Goal: Information Seeking & Learning: Learn about a topic

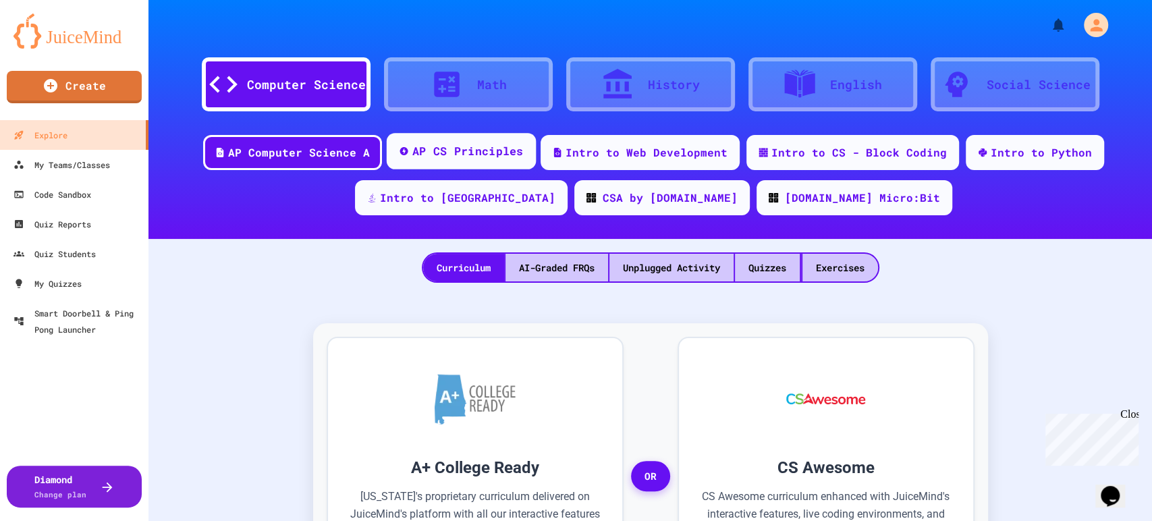
click at [470, 150] on div "AP CS Principles" at bounding box center [467, 151] width 111 height 17
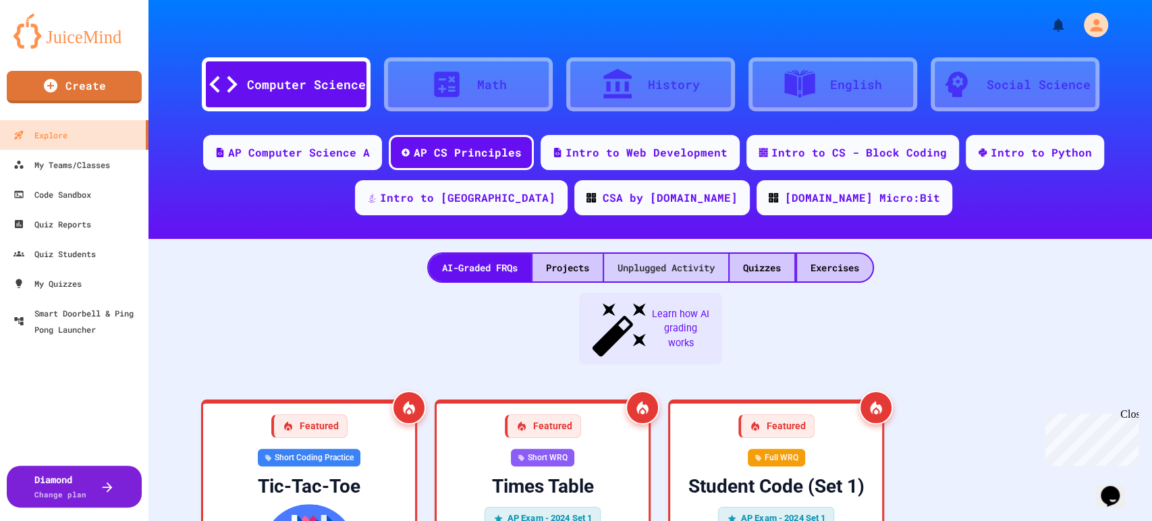
click at [642, 264] on div "Unplugged Activity" at bounding box center [666, 268] width 124 height 28
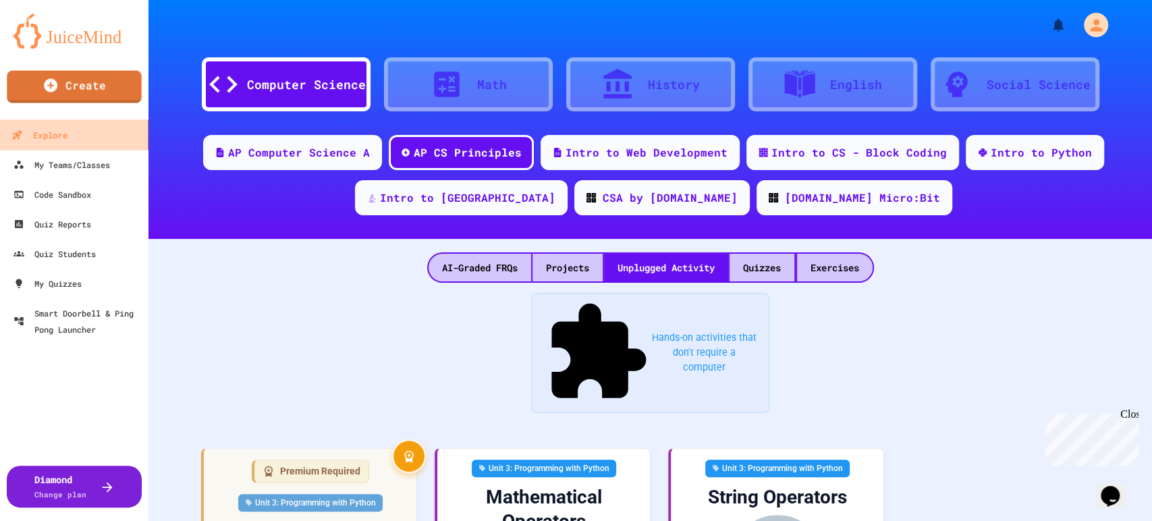
click at [47, 139] on div "Explore" at bounding box center [38, 135] width 55 height 17
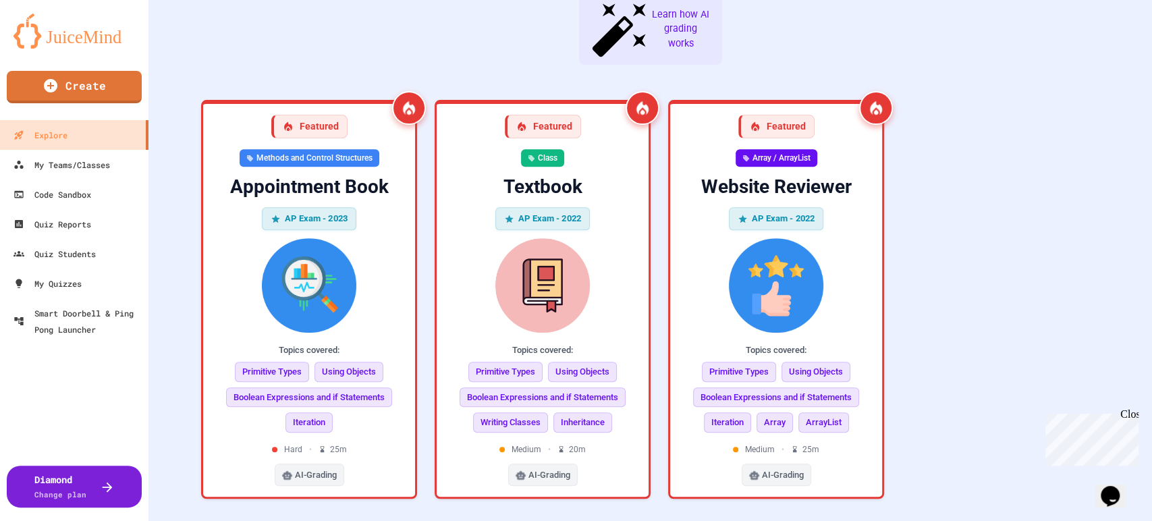
scroll to position [75, 0]
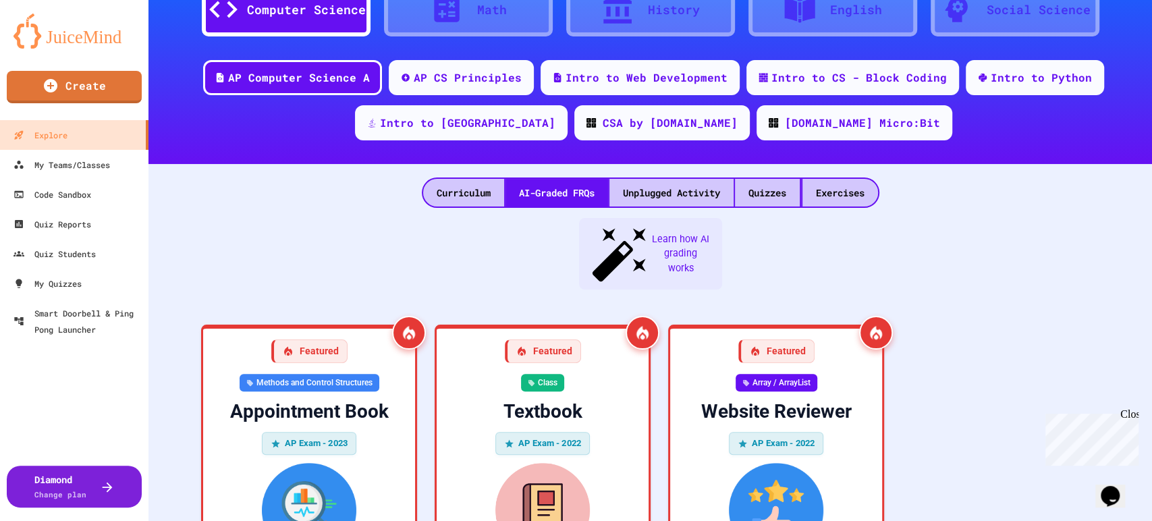
click at [854, 203] on div "Exercises" at bounding box center [840, 193] width 76 height 28
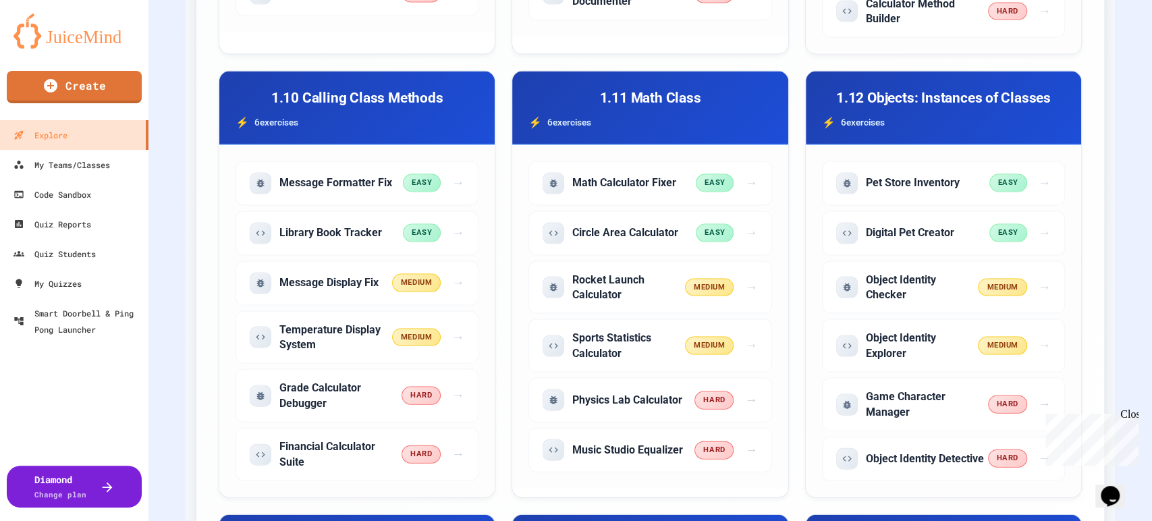
scroll to position [1799, 0]
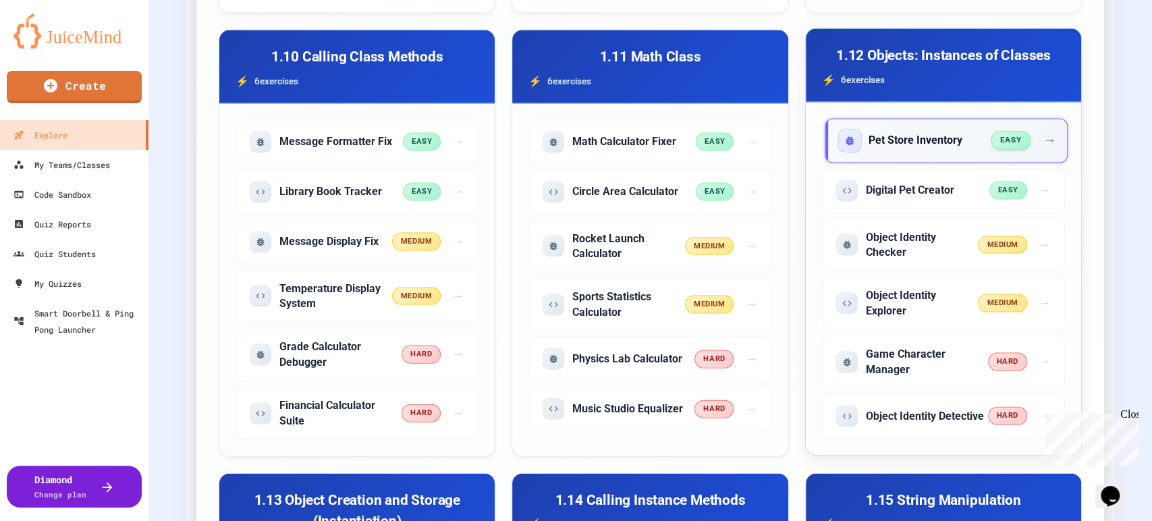
click at [910, 148] on h5 "Pet Store Inventory" at bounding box center [916, 140] width 94 height 15
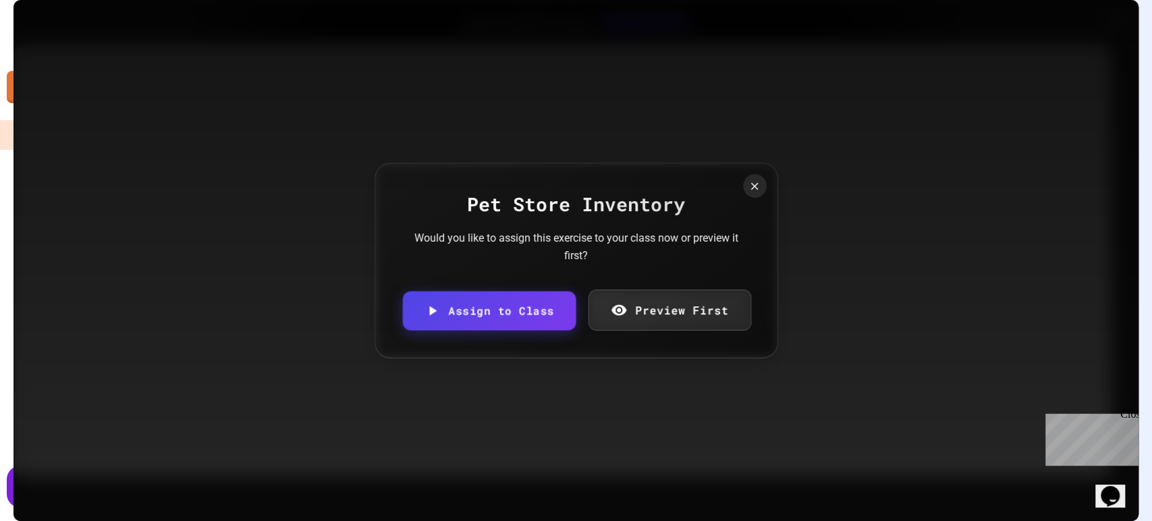
click at [693, 309] on link "Preview First" at bounding box center [670, 310] width 163 height 41
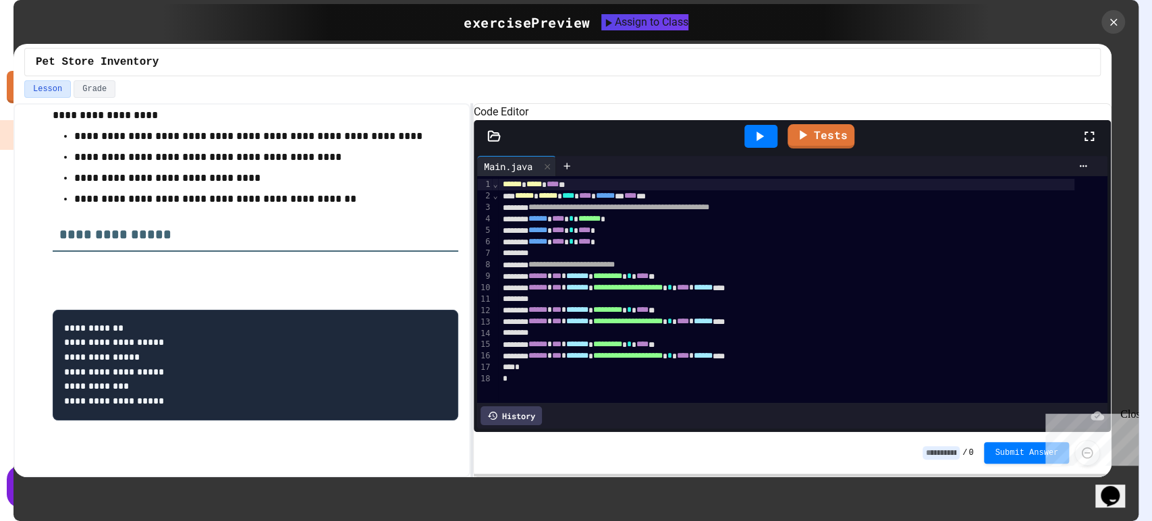
click at [595, 211] on span "**********" at bounding box center [618, 207] width 181 height 8
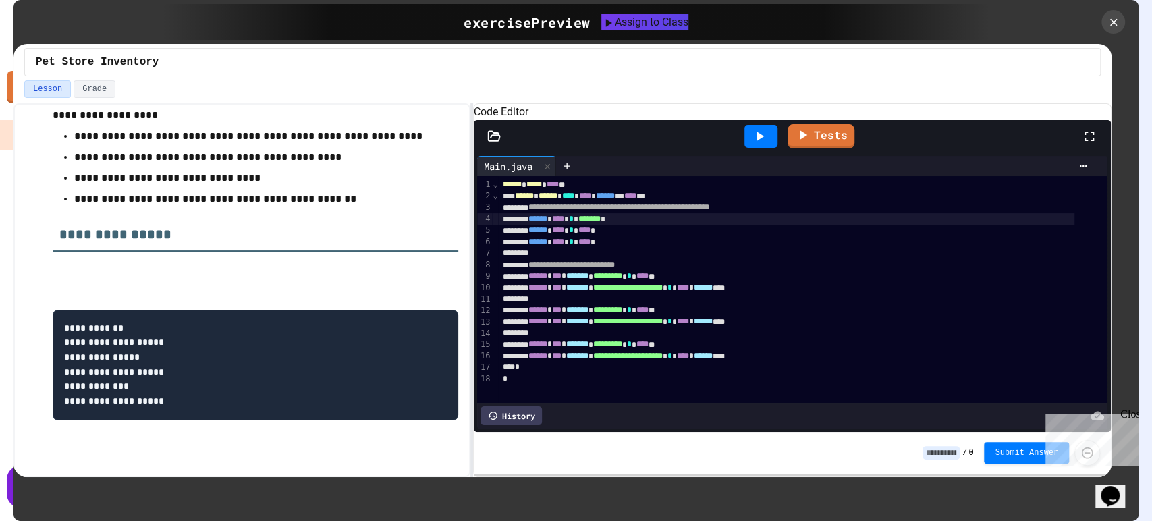
click at [539, 223] on span "******" at bounding box center [537, 219] width 19 height 8
drag, startPoint x: 536, startPoint y: 233, endPoint x: 647, endPoint y: 236, distance: 111.4
click at [647, 225] on div "****** **** * ******* *" at bounding box center [786, 218] width 576 height 11
click at [1108, 20] on icon at bounding box center [1113, 22] width 15 height 15
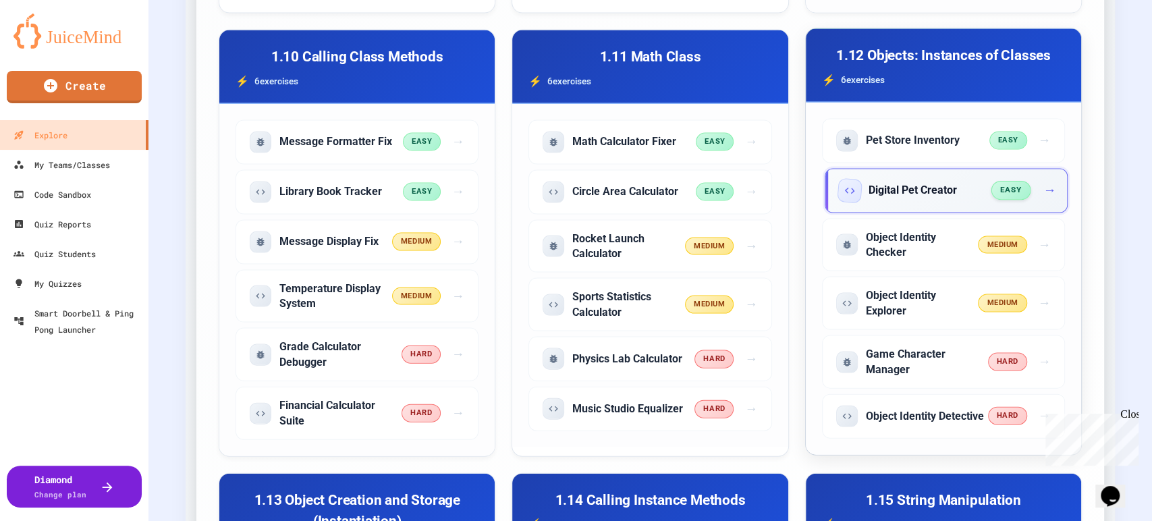
click at [873, 198] on h5 "Digital Pet Creator" at bounding box center [913, 190] width 88 height 15
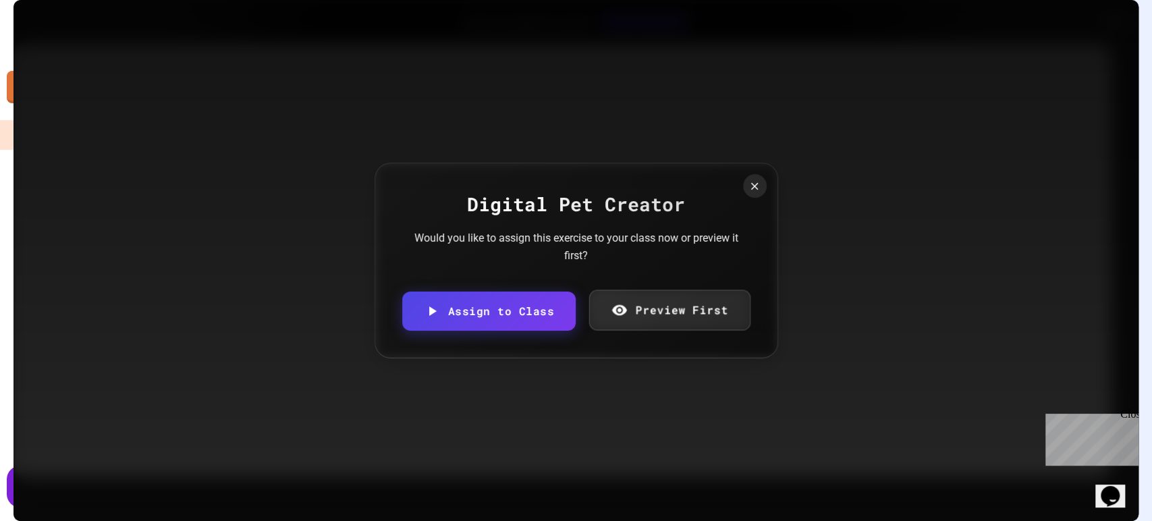
drag, startPoint x: 723, startPoint y: 308, endPoint x: 838, endPoint y: 303, distance: 115.5
click at [722, 308] on link "Preview First" at bounding box center [669, 310] width 161 height 40
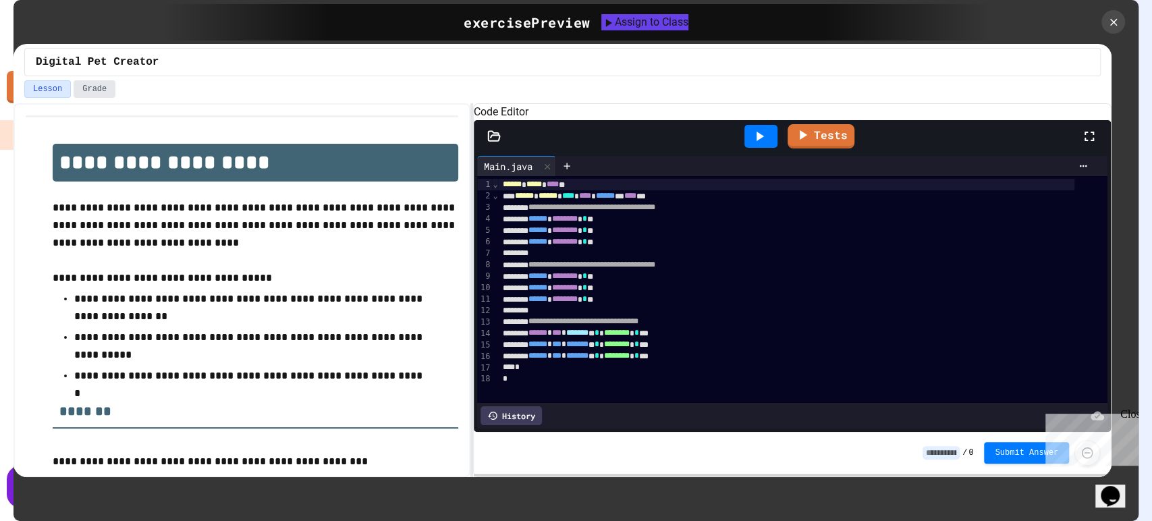
click at [78, 87] on button "Grade" at bounding box center [95, 89] width 42 height 18
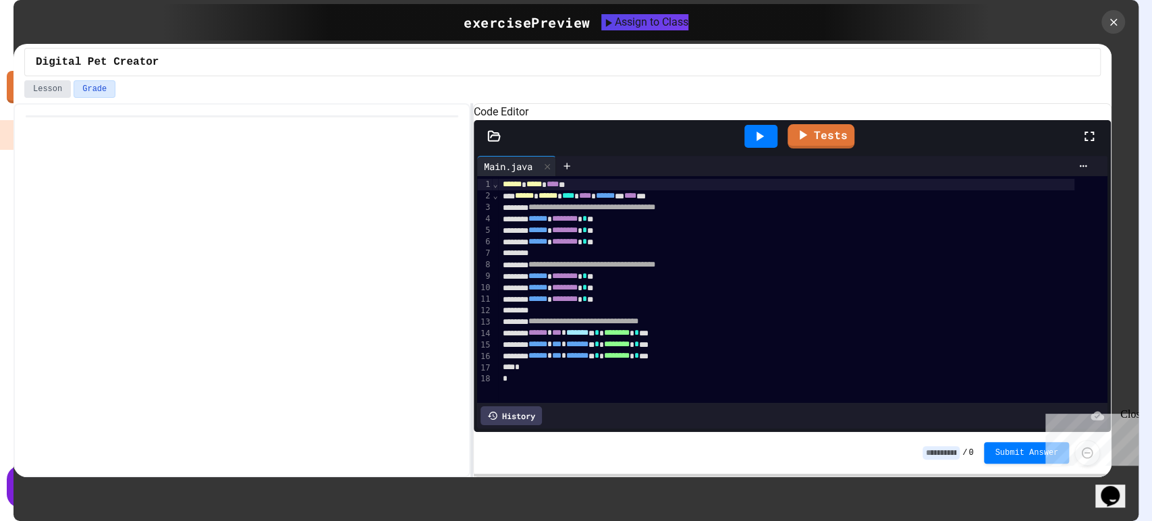
click at [49, 94] on button "Lesson" at bounding box center [47, 89] width 47 height 18
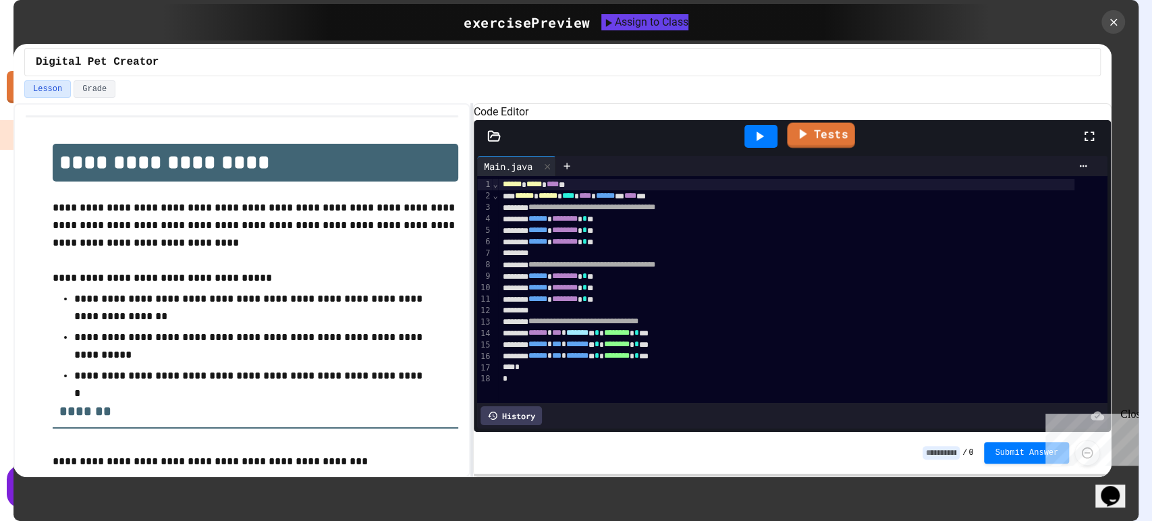
click at [813, 148] on link "Tests" at bounding box center [820, 136] width 67 height 26
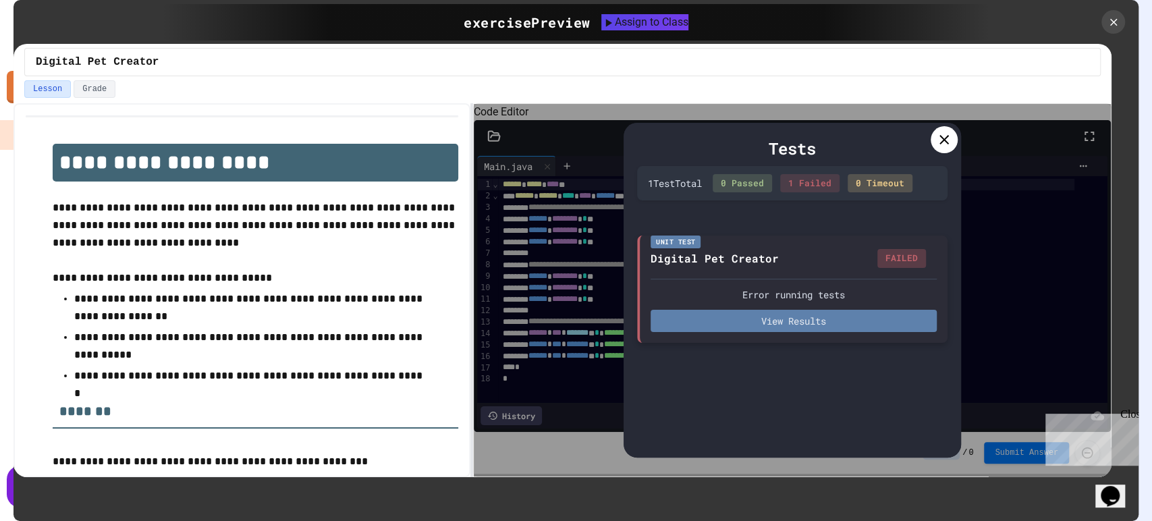
click at [851, 315] on button "View Results" at bounding box center [794, 321] width 286 height 22
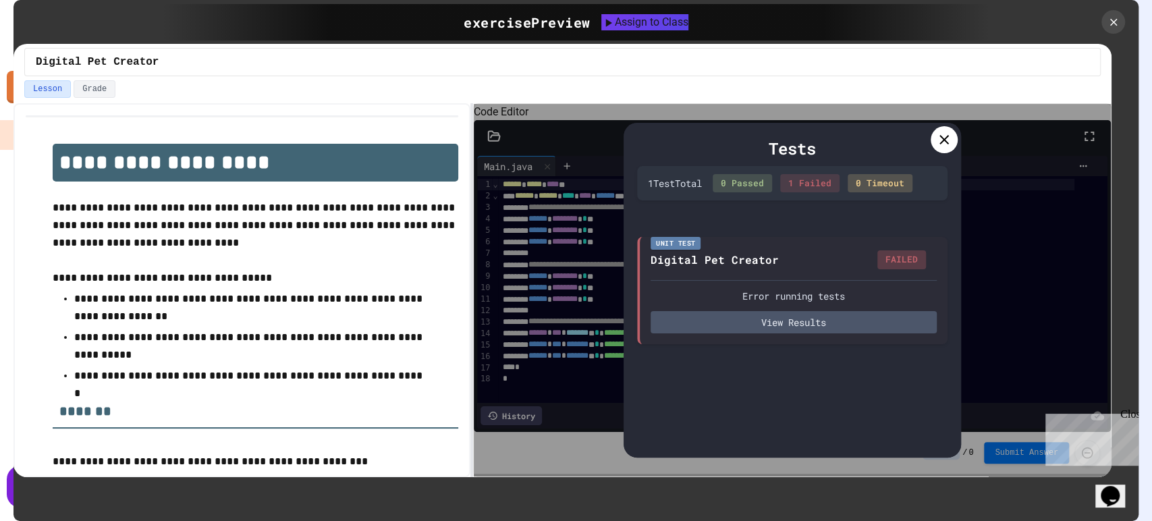
click at [945, 134] on icon at bounding box center [944, 140] width 16 height 16
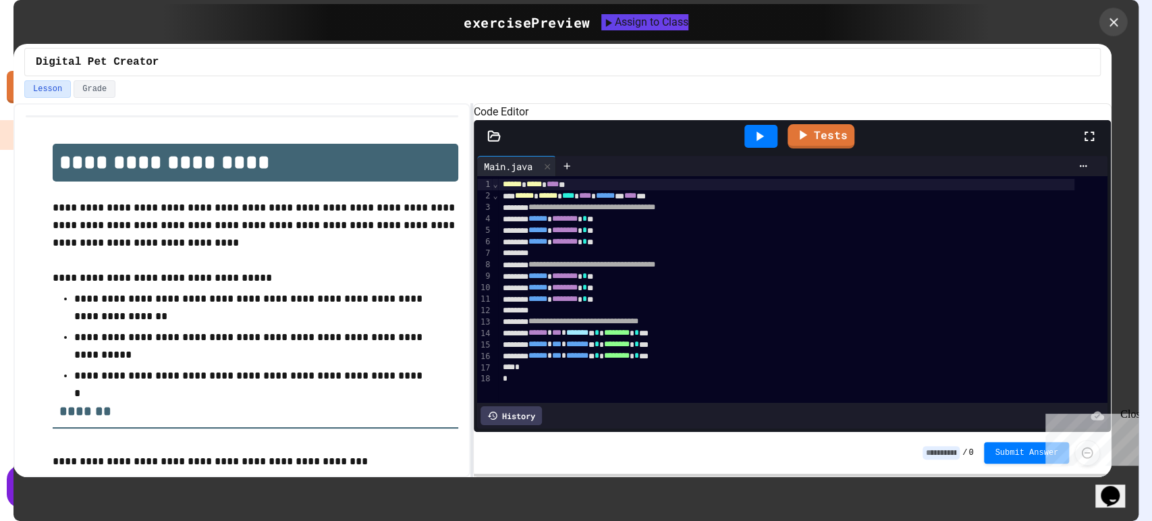
click at [1106, 21] on icon at bounding box center [1113, 22] width 15 height 15
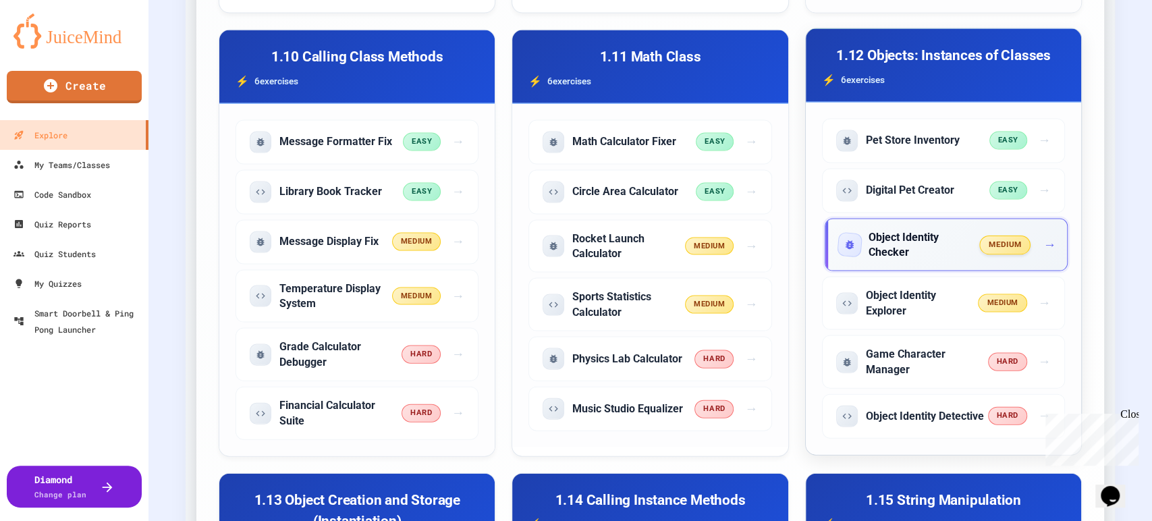
click at [946, 261] on h5 "Object Identity Checker" at bounding box center [925, 245] width 113 height 30
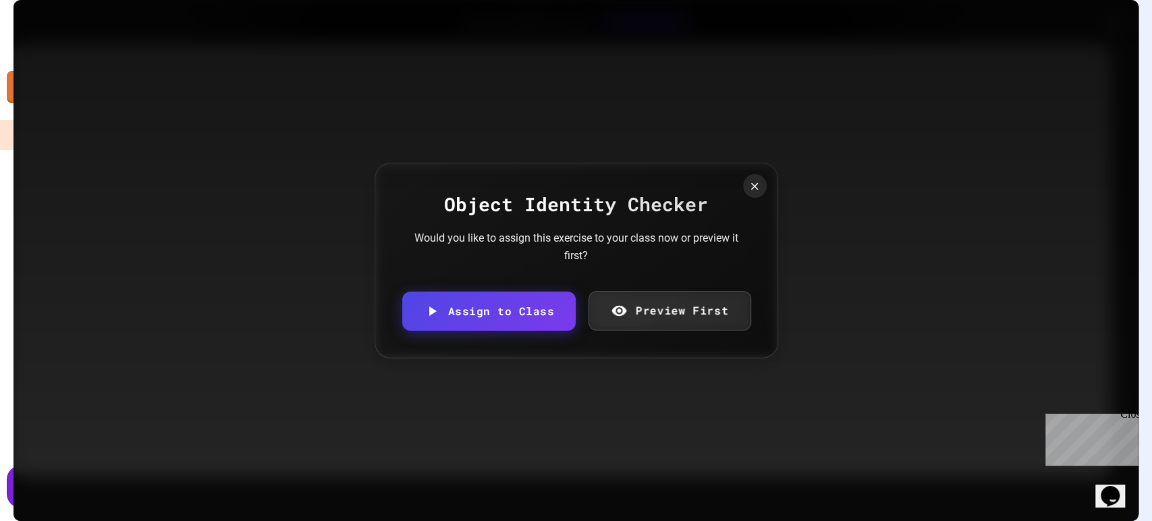
click at [664, 308] on link "Preview First" at bounding box center [670, 311] width 163 height 40
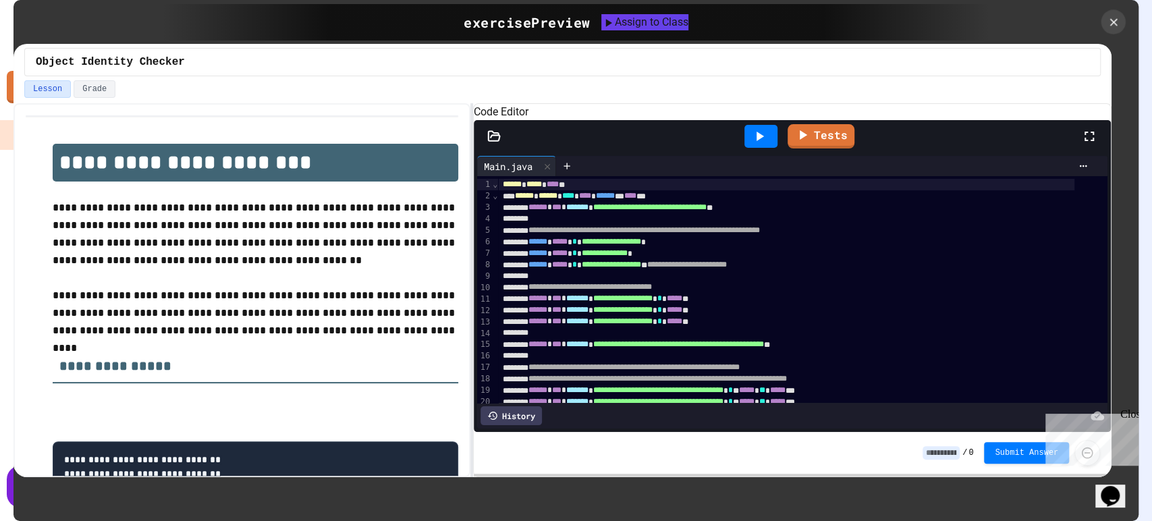
click at [1101, 22] on div at bounding box center [1113, 21] width 24 height 24
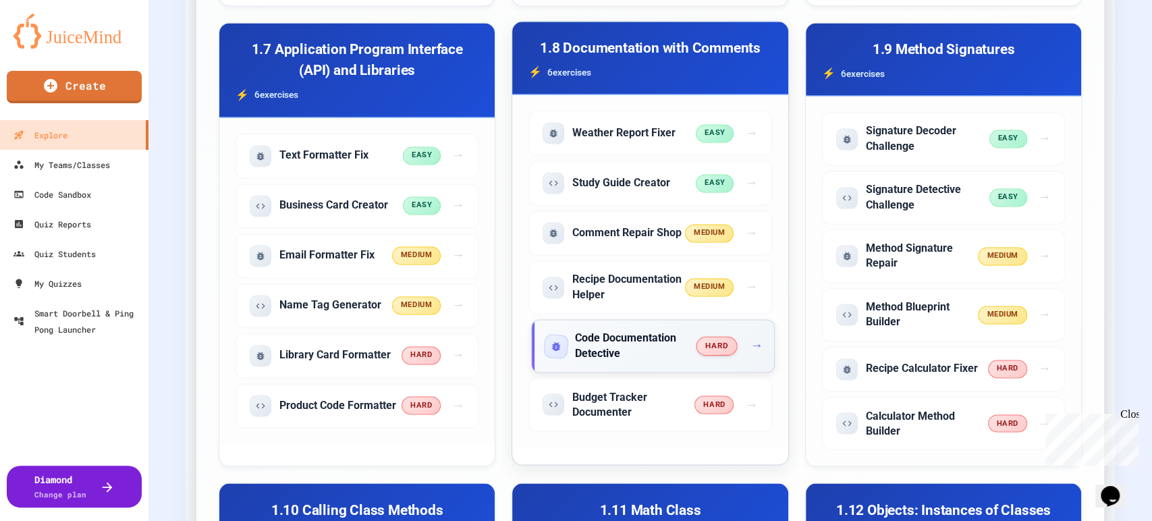
scroll to position [1274, 0]
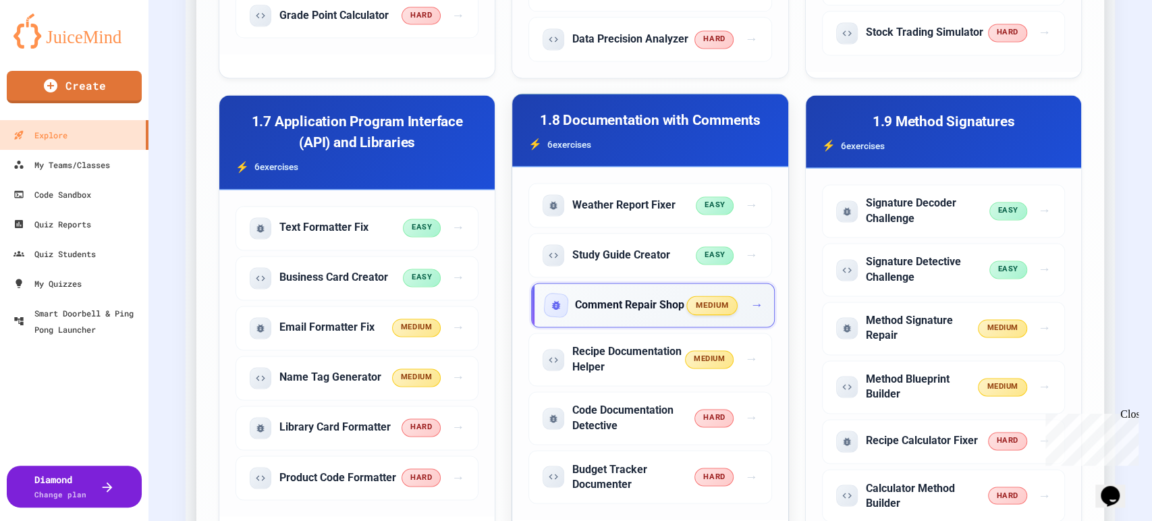
click at [655, 312] on h5 "Comment Repair Shop" at bounding box center [629, 305] width 109 height 15
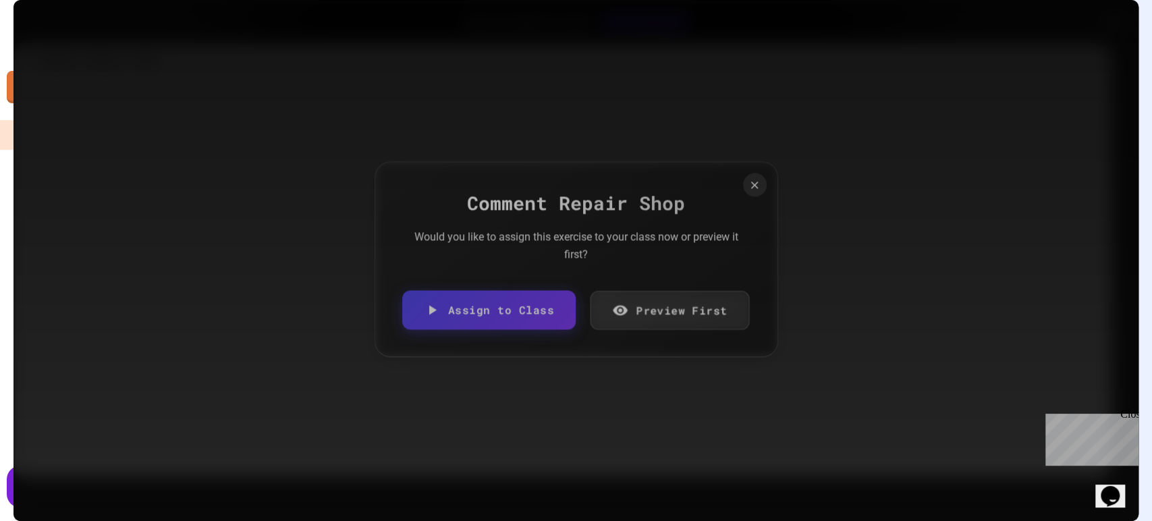
click at [662, 312] on link "Preview First" at bounding box center [670, 310] width 159 height 38
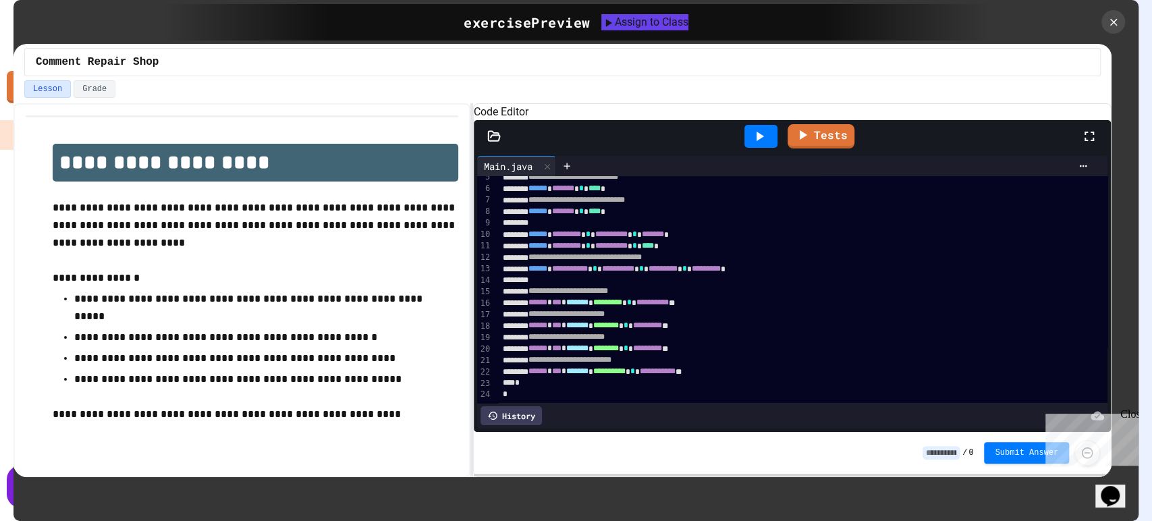
scroll to position [92, 0]
click at [1113, 24] on icon at bounding box center [1113, 22] width 15 height 15
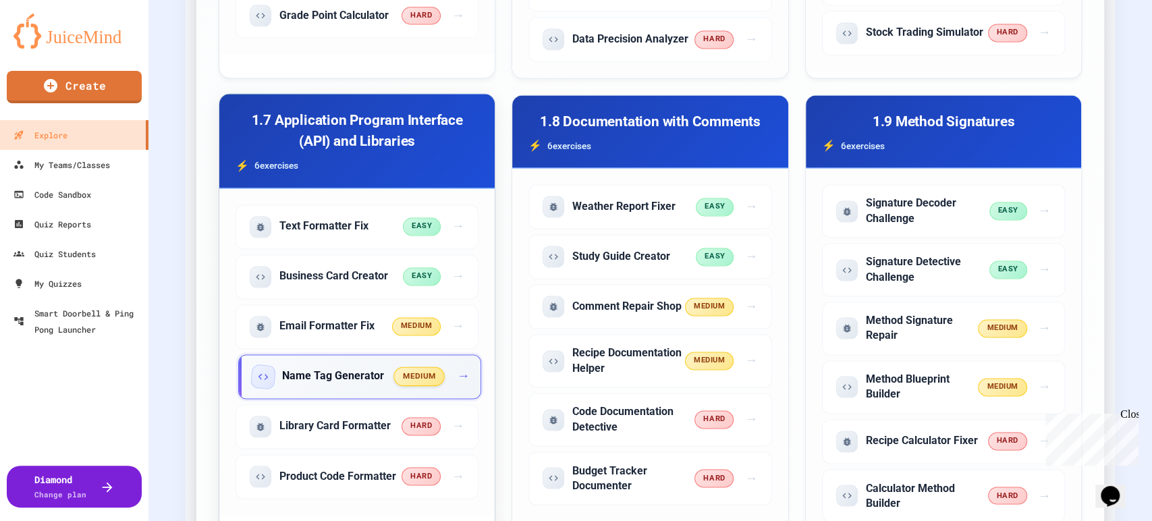
click at [303, 383] on h5 "Name Tag Generator" at bounding box center [333, 376] width 102 height 15
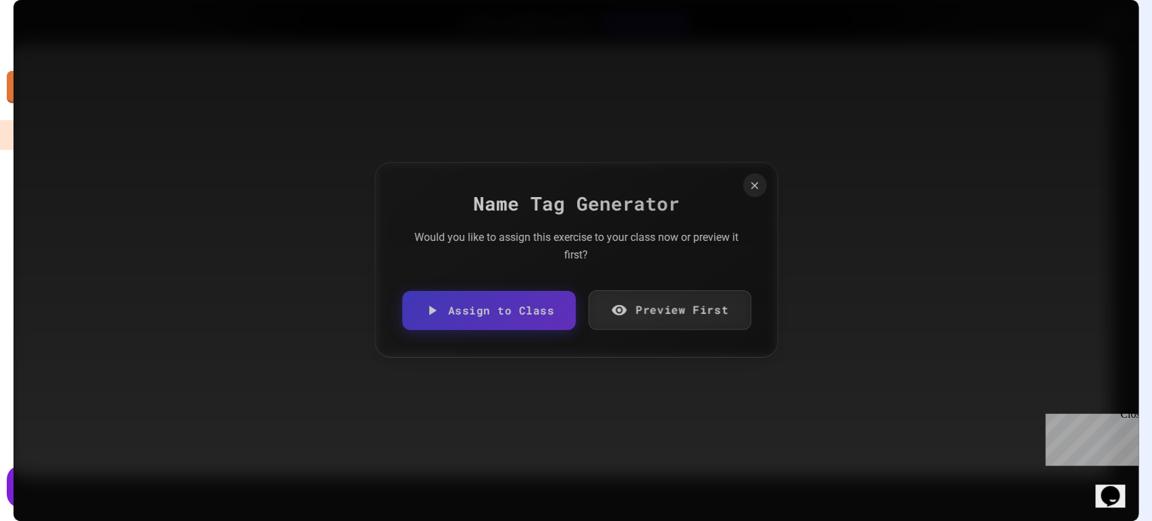
click at [636, 313] on link "Preview First" at bounding box center [670, 310] width 163 height 40
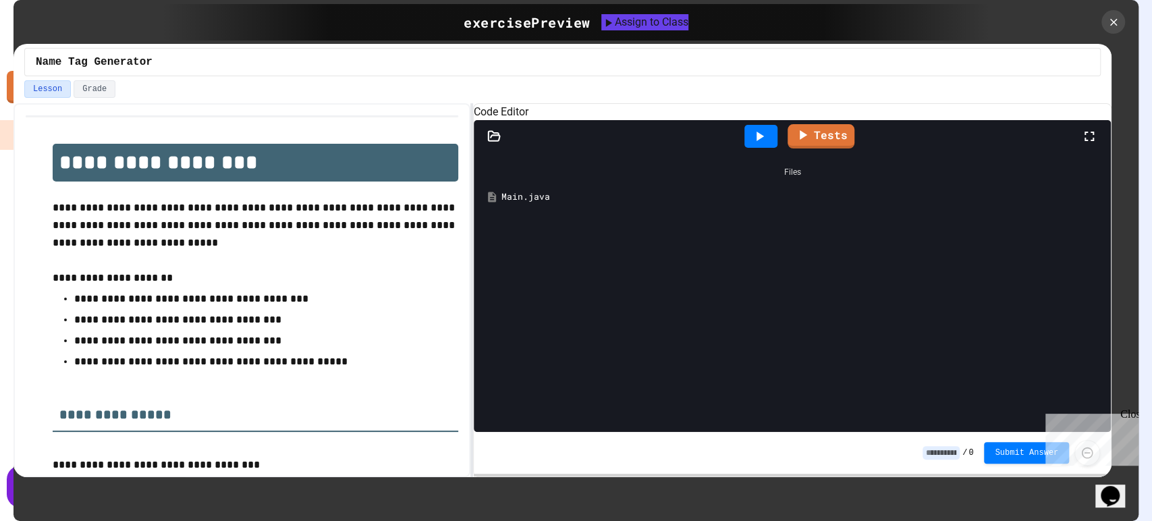
click at [545, 204] on div "Main.java" at bounding box center [801, 196] width 601 height 13
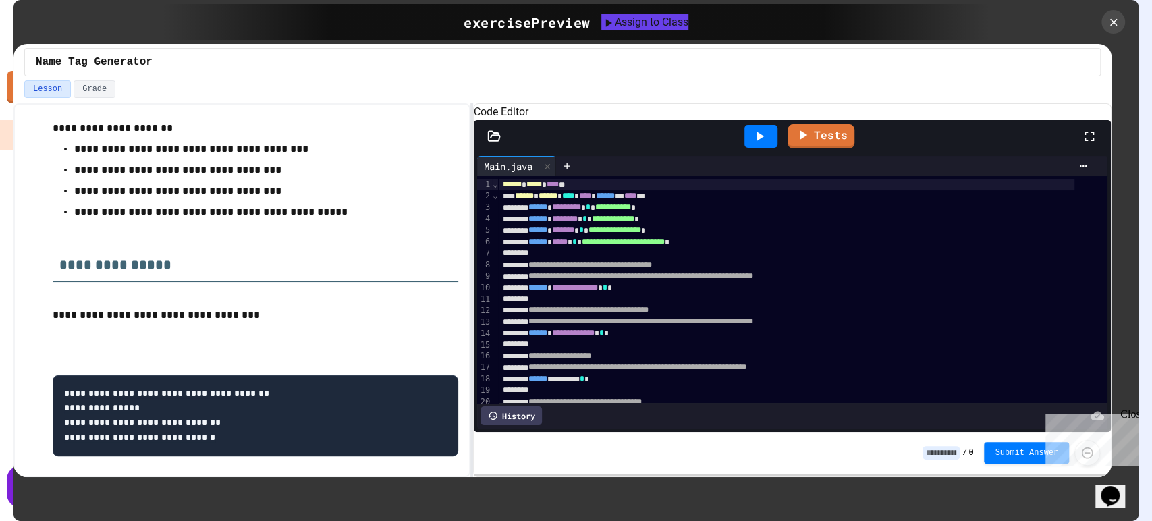
scroll to position [187, 0]
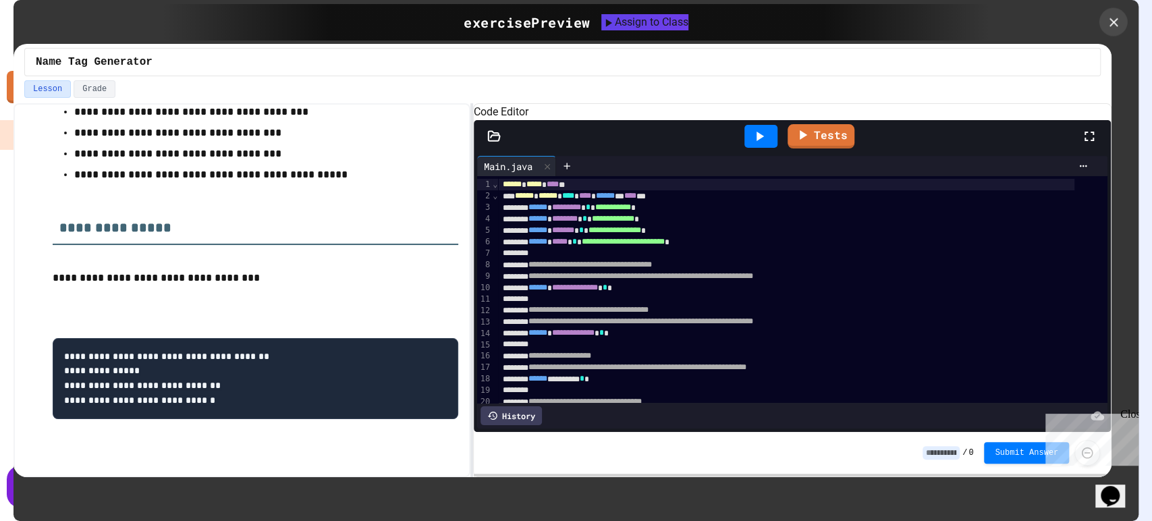
click at [1114, 22] on icon at bounding box center [1113, 22] width 9 height 9
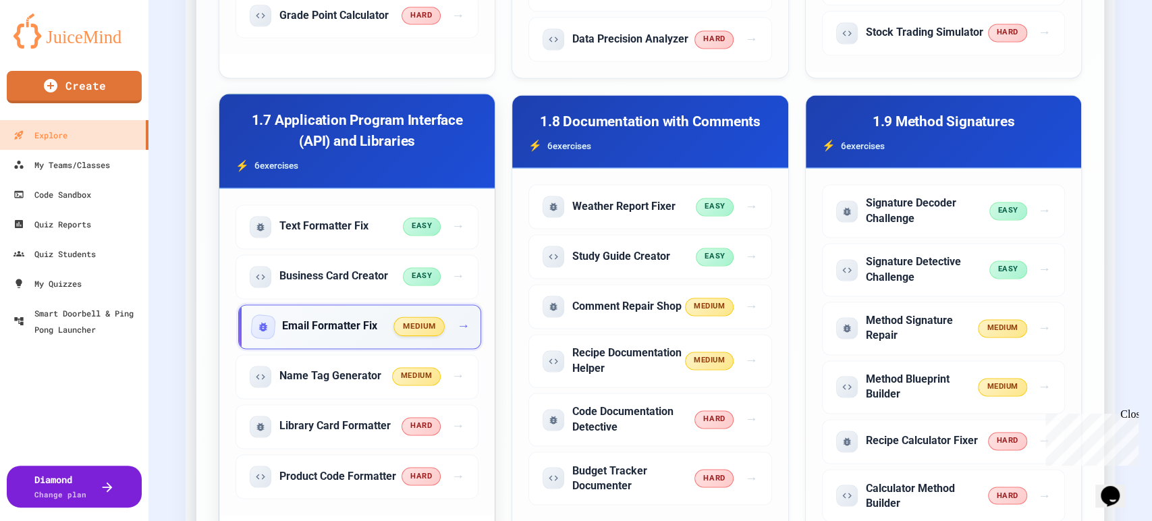
click at [348, 333] on h5 "Email Formatter Fix" at bounding box center [329, 326] width 95 height 15
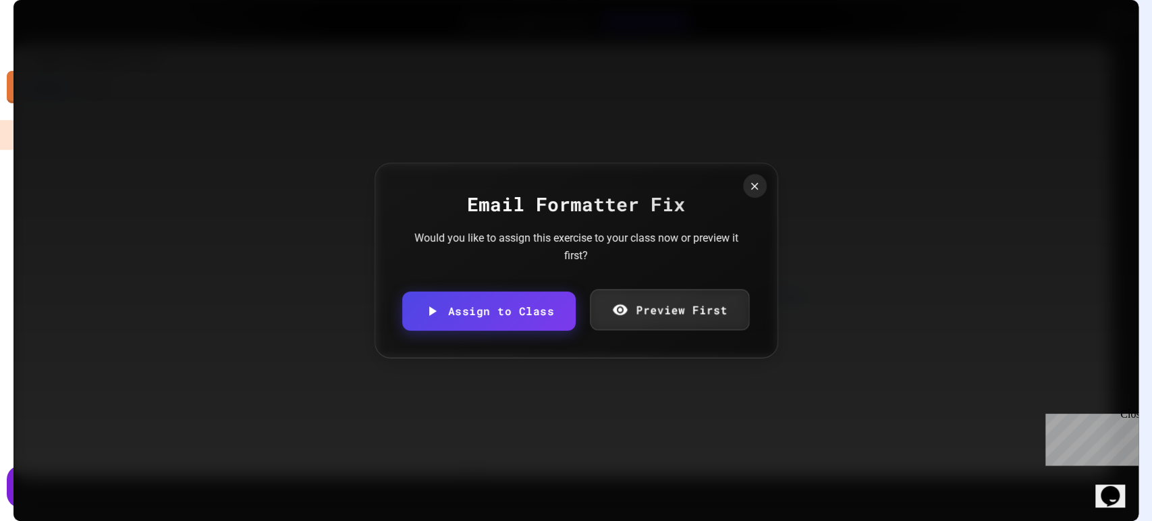
click at [661, 298] on link "Preview First" at bounding box center [669, 309] width 159 height 41
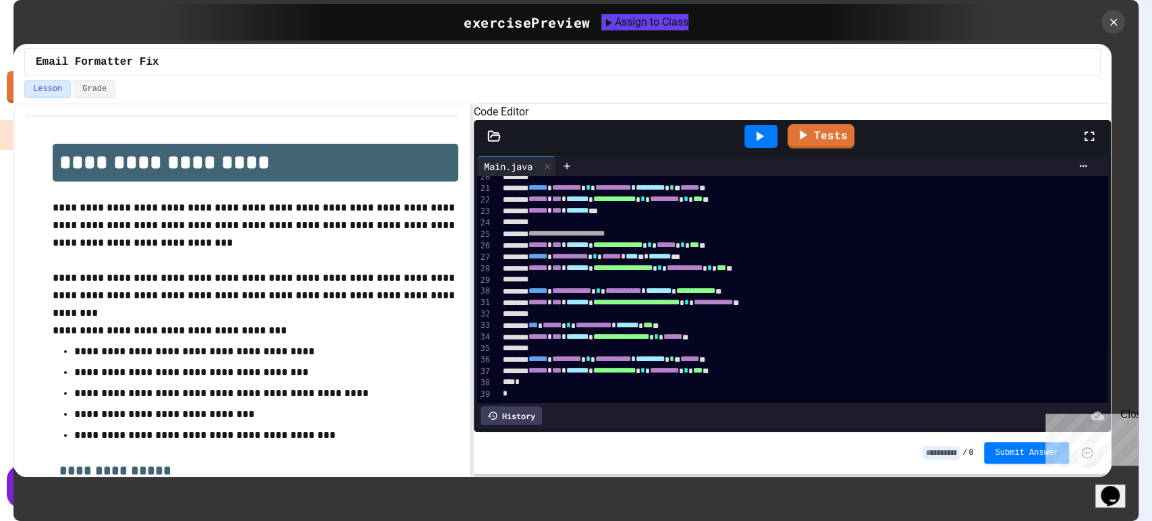
scroll to position [263, 0]
click at [1107, 18] on icon at bounding box center [1113, 22] width 15 height 15
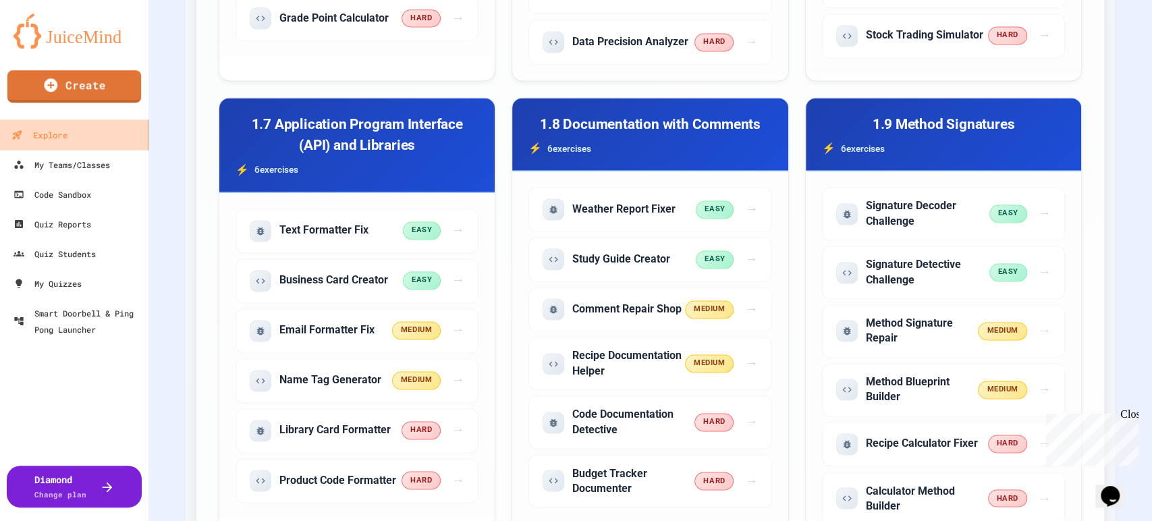
click at [92, 132] on link "Explore" at bounding box center [74, 134] width 153 height 30
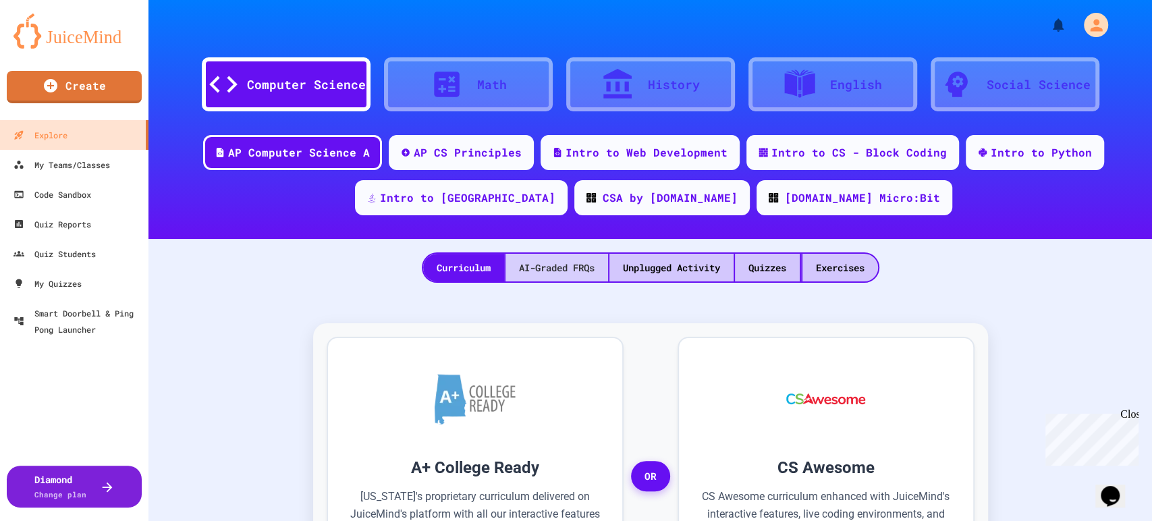
click at [560, 267] on div "AI-Graded FRQs" at bounding box center [557, 268] width 103 height 28
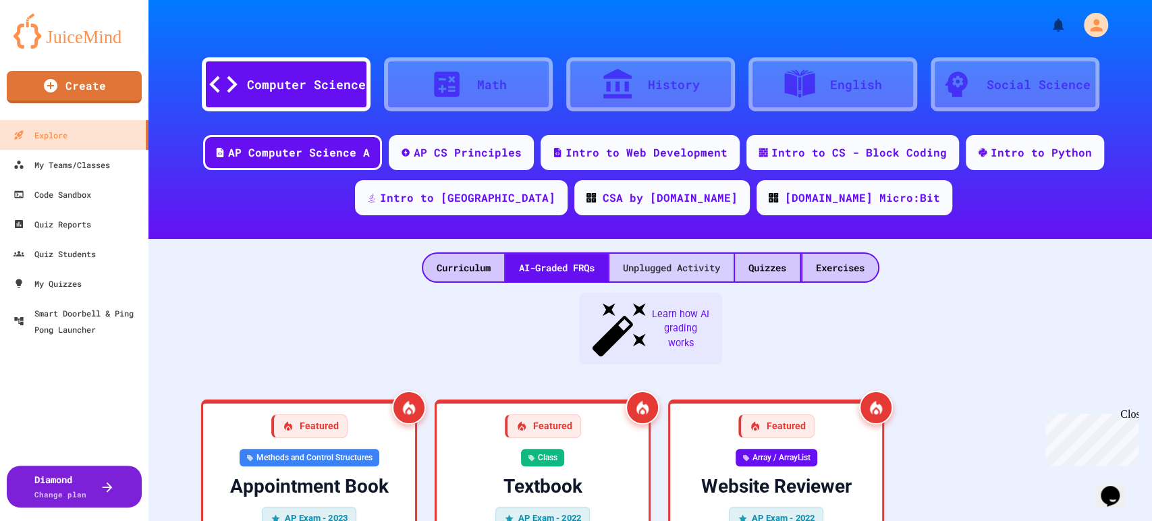
click at [649, 265] on div "Unplugged Activity" at bounding box center [671, 268] width 124 height 28
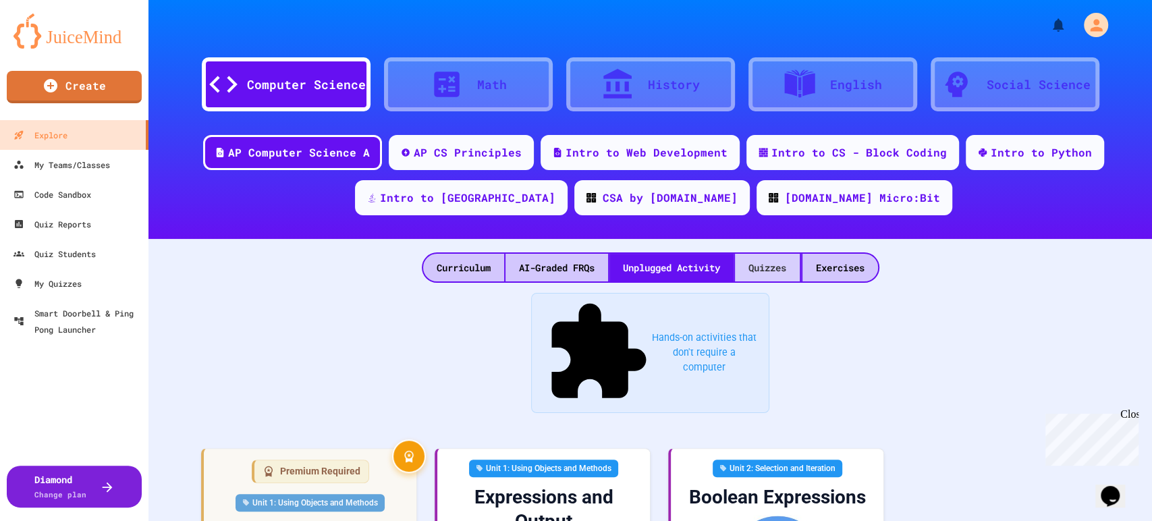
click at [761, 267] on div "Quizzes" at bounding box center [767, 268] width 65 height 28
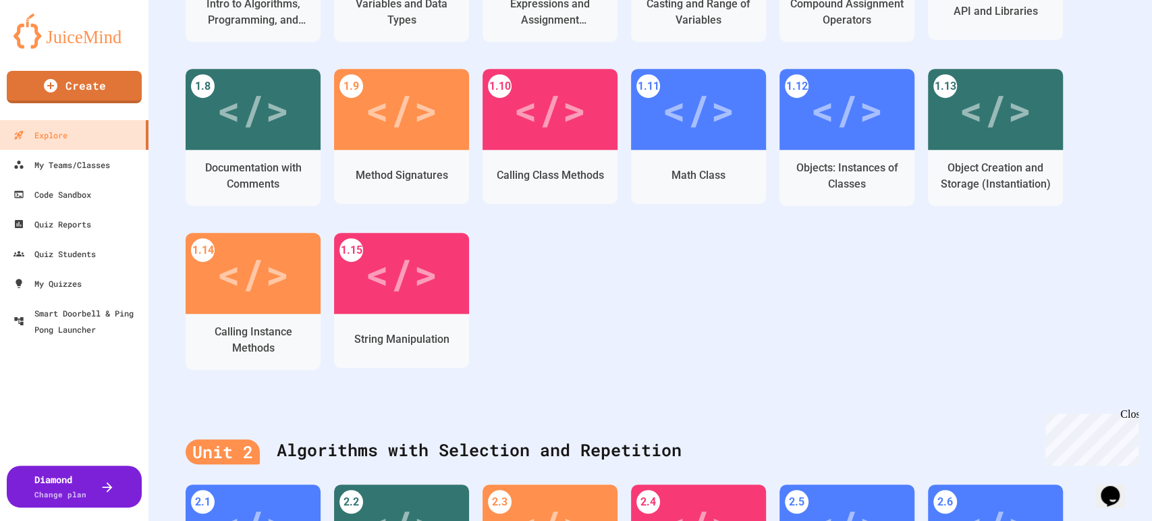
scroll to position [450, 0]
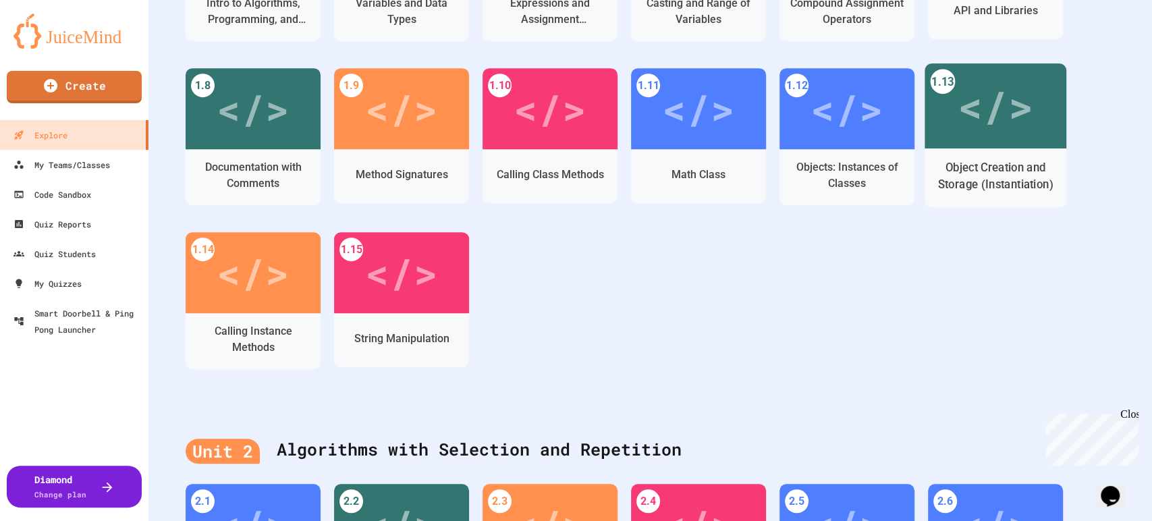
click at [973, 115] on div "</>" at bounding box center [995, 105] width 76 height 63
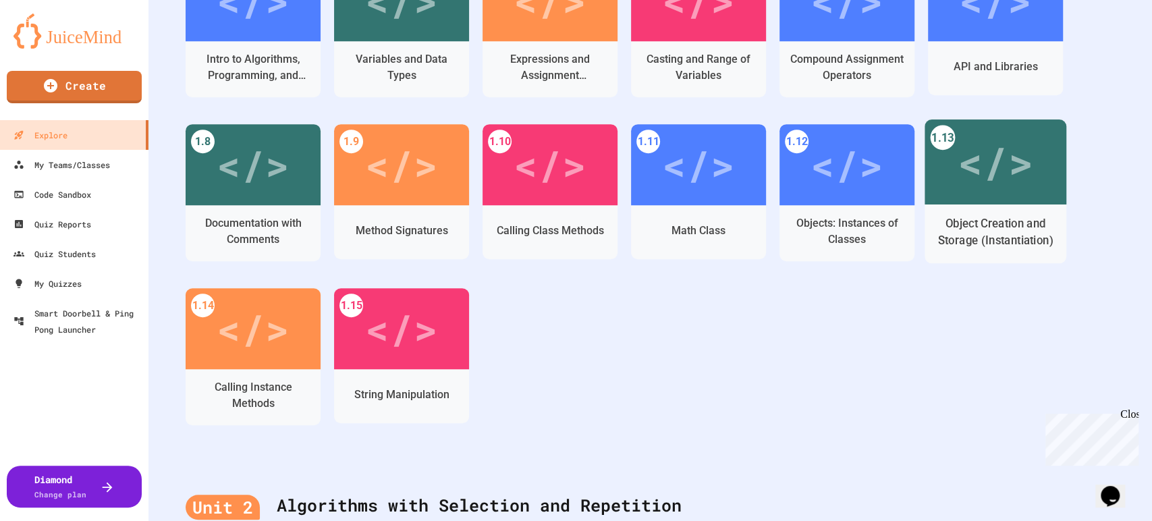
click at [955, 198] on div "</>" at bounding box center [996, 161] width 142 height 85
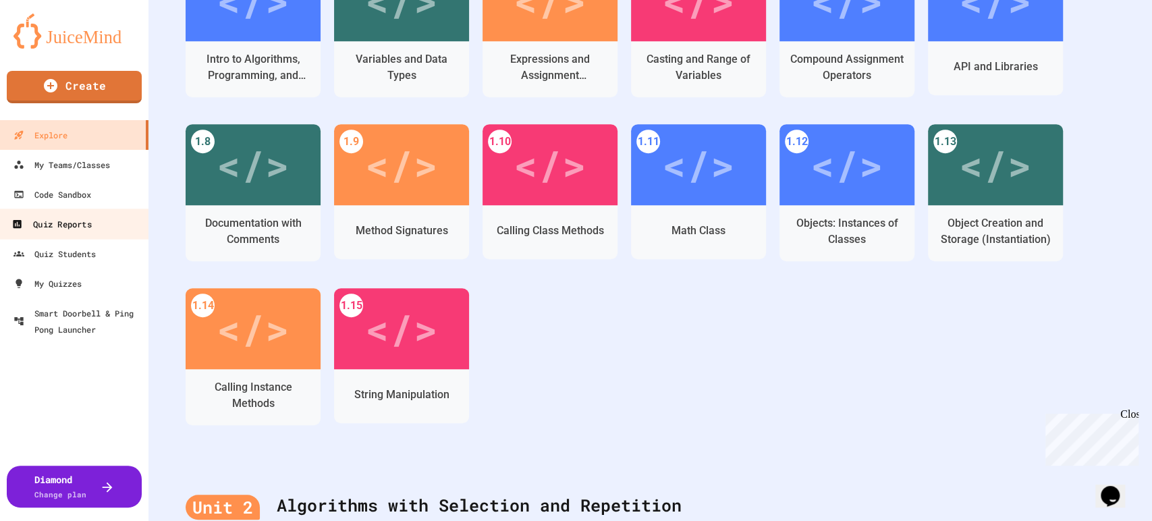
click at [56, 234] on link "Quiz Reports" at bounding box center [74, 224] width 153 height 30
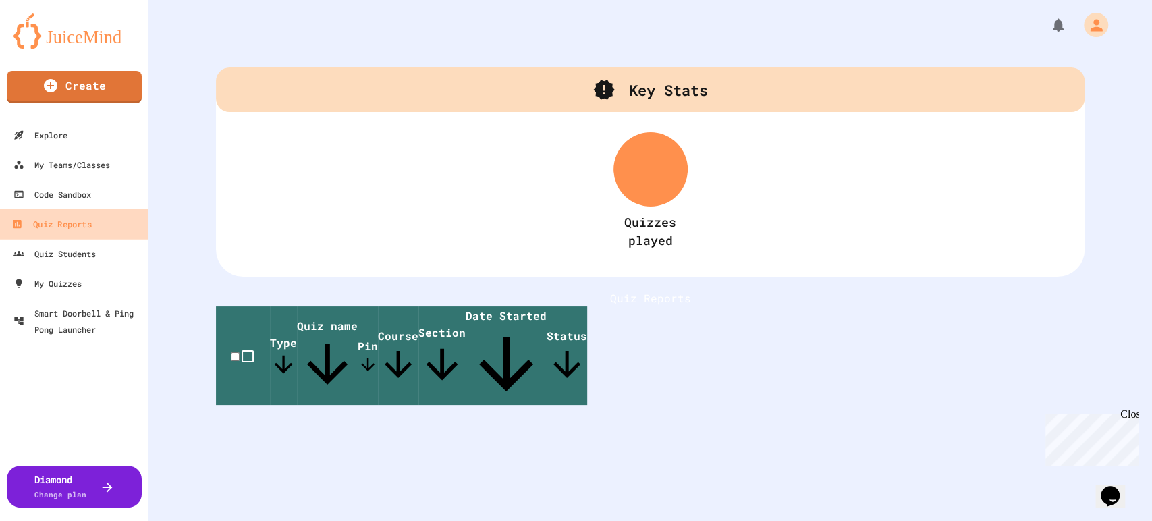
scroll to position [213, 0]
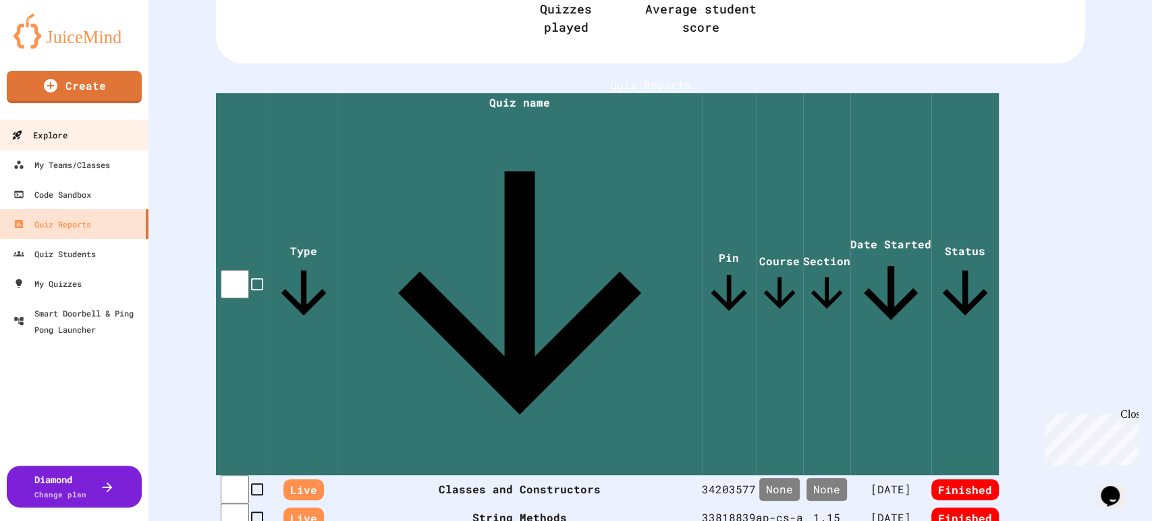
click at [65, 144] on link "Explore" at bounding box center [74, 134] width 153 height 30
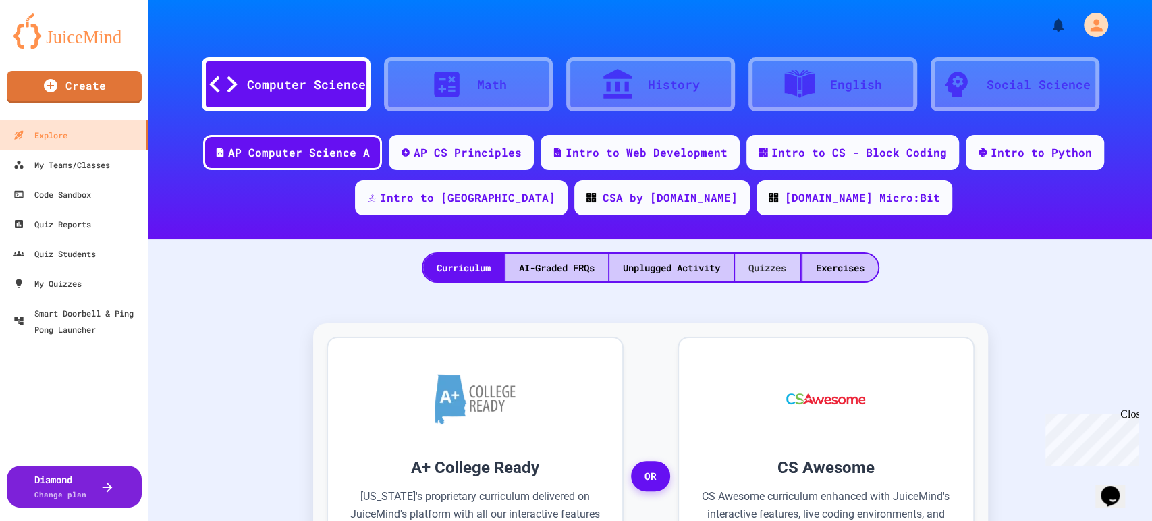
click at [756, 267] on div "Quizzes" at bounding box center [767, 268] width 65 height 28
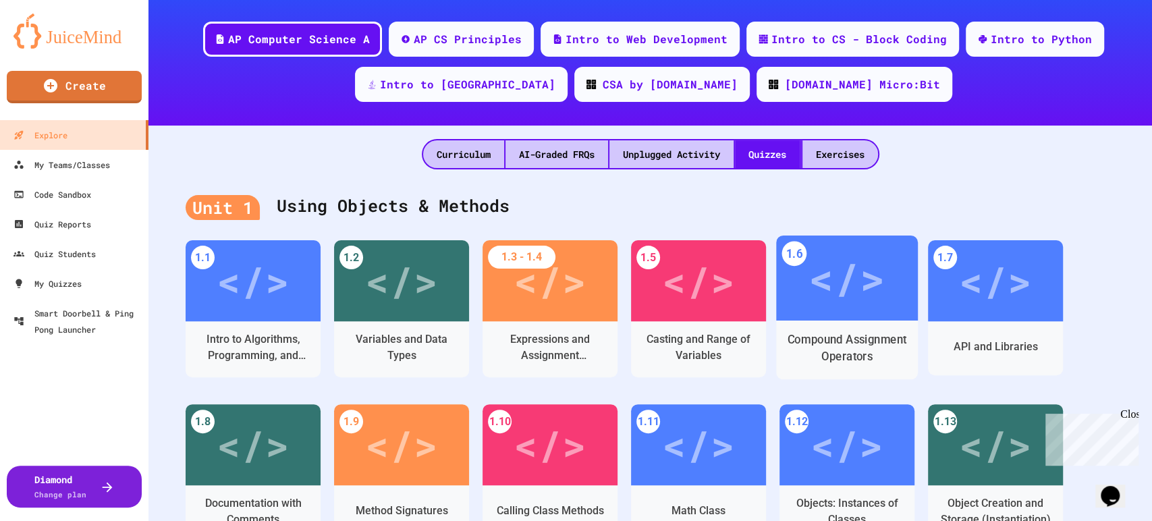
scroll to position [375, 0]
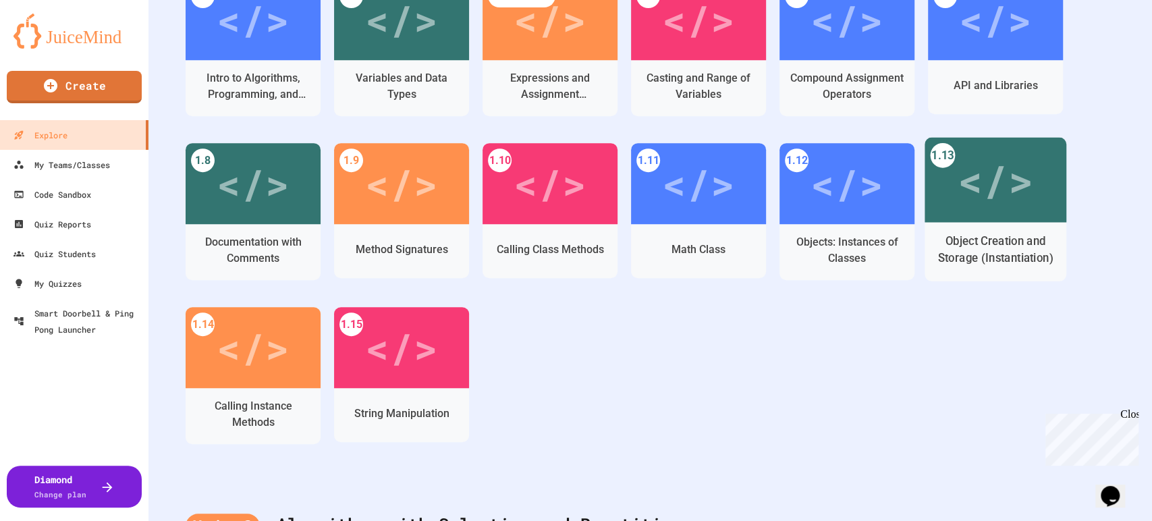
click at [1007, 267] on div "Object Creation and Storage (Instantiation)" at bounding box center [995, 250] width 121 height 34
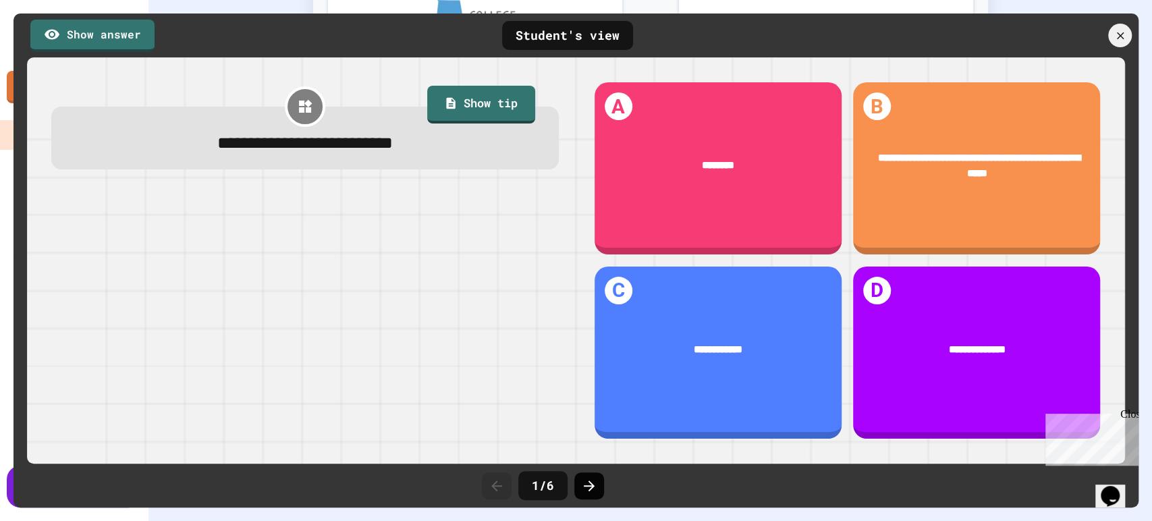
click at [595, 487] on icon at bounding box center [589, 486] width 16 height 16
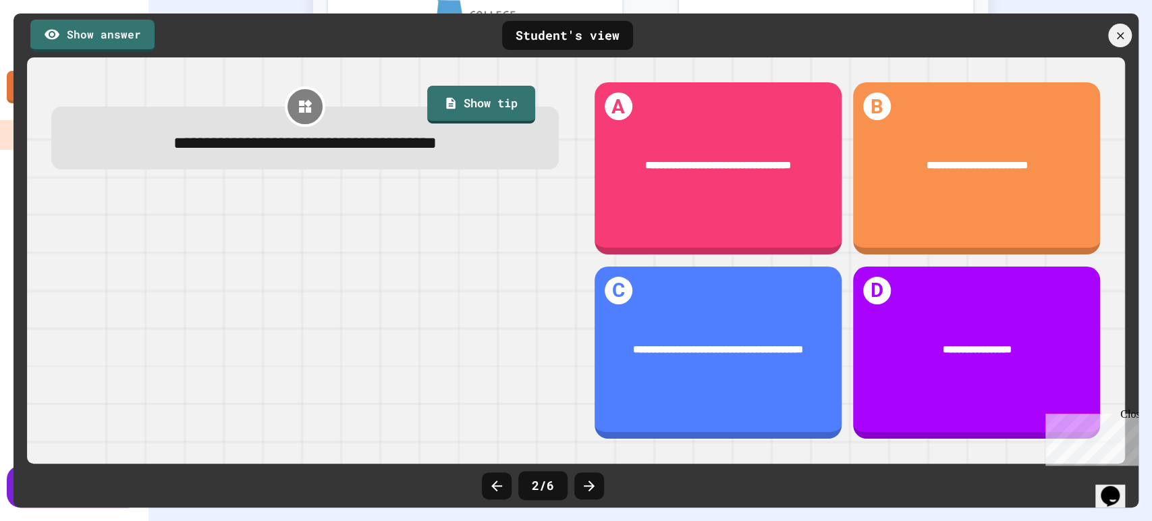
click at [595, 487] on icon at bounding box center [589, 486] width 16 height 16
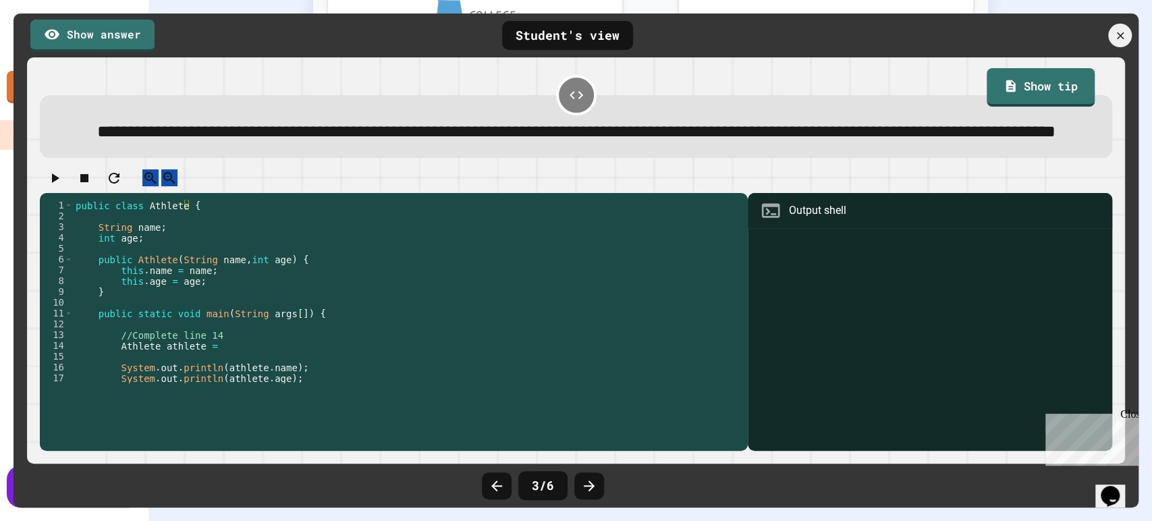
click at [261, 386] on div "public class Athlete { String name ; int age ; public Athlete ( String name , i…" at bounding box center [401, 302] width 657 height 205
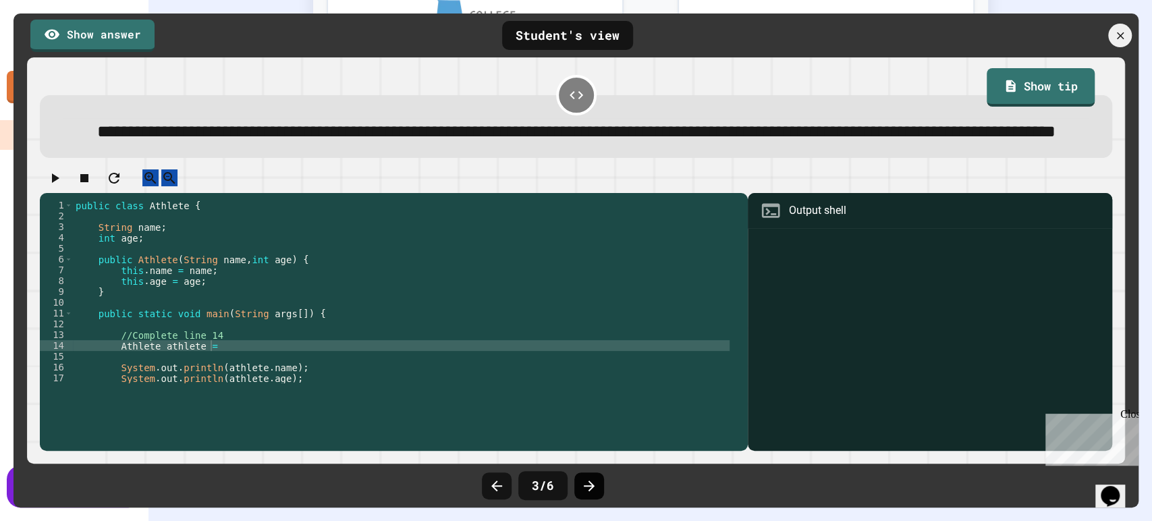
click at [586, 496] on div at bounding box center [589, 485] width 30 height 27
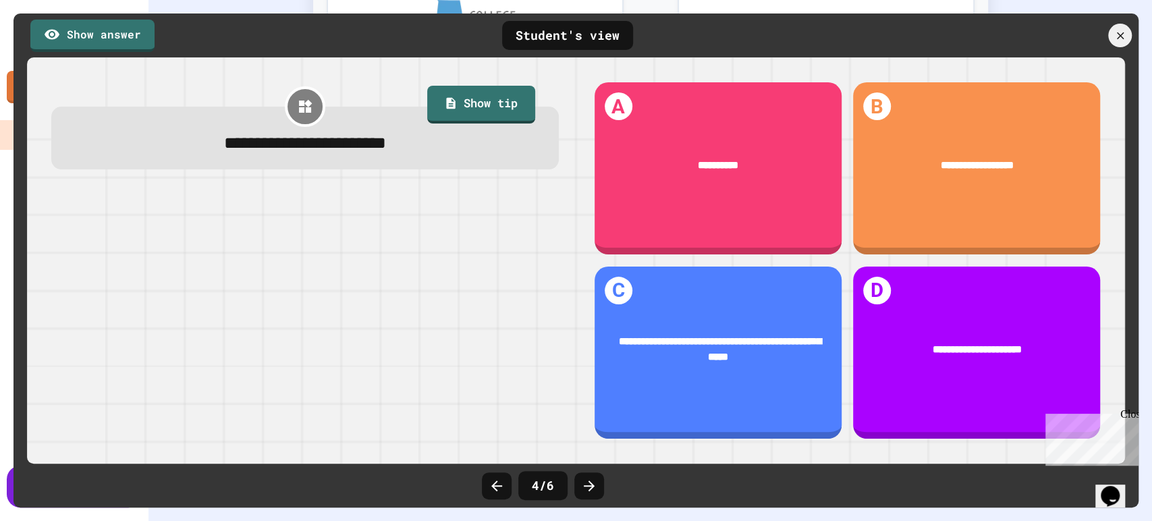
click at [586, 496] on div at bounding box center [589, 485] width 30 height 27
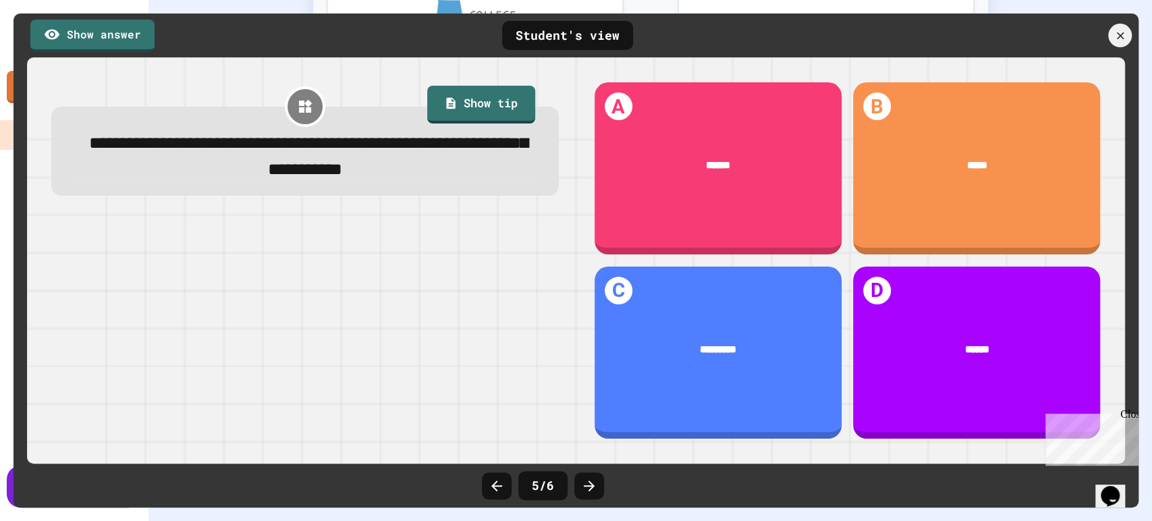
click at [586, 496] on div at bounding box center [589, 485] width 30 height 27
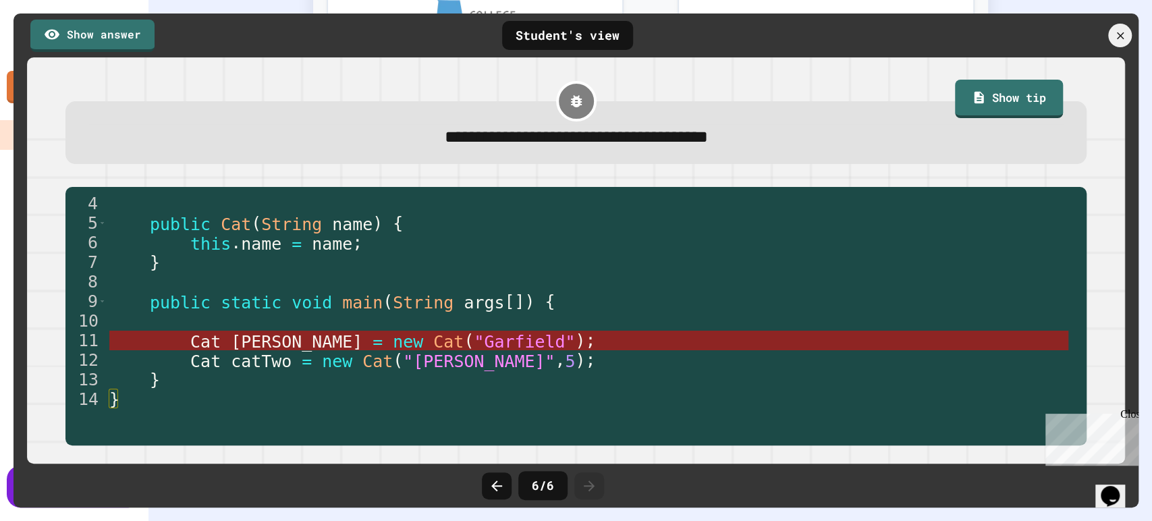
scroll to position [59, 0]
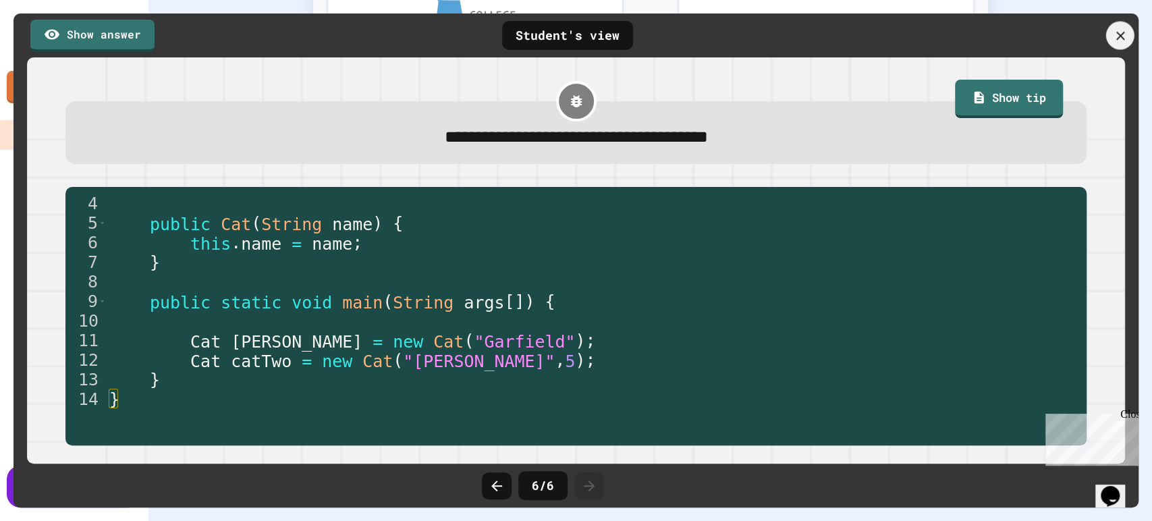
click at [1112, 36] on div at bounding box center [1120, 36] width 28 height 28
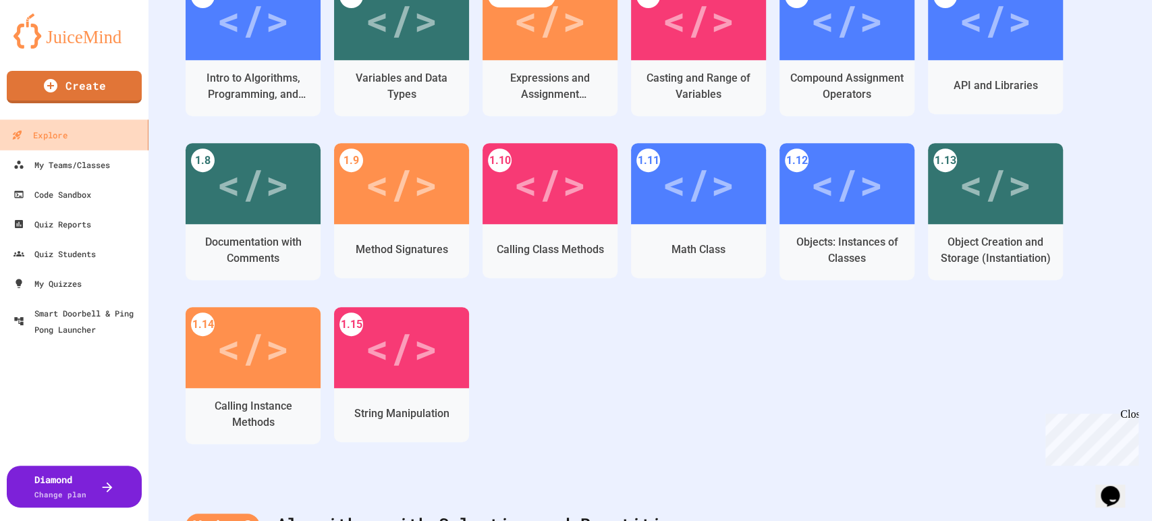
click at [41, 138] on div "Explore" at bounding box center [38, 135] width 55 height 17
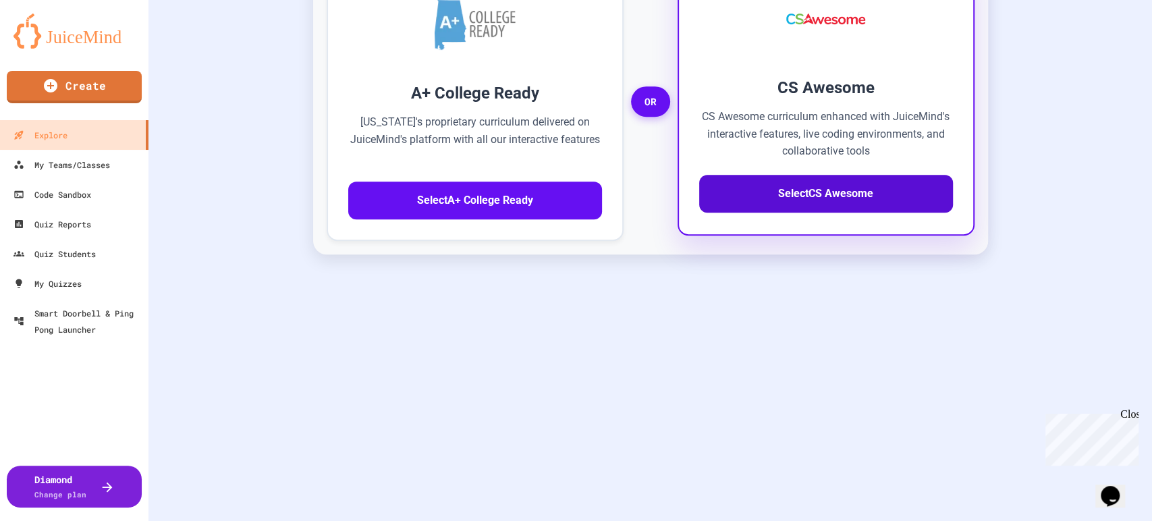
click at [775, 199] on button "Select CS Awesome" at bounding box center [826, 194] width 254 height 38
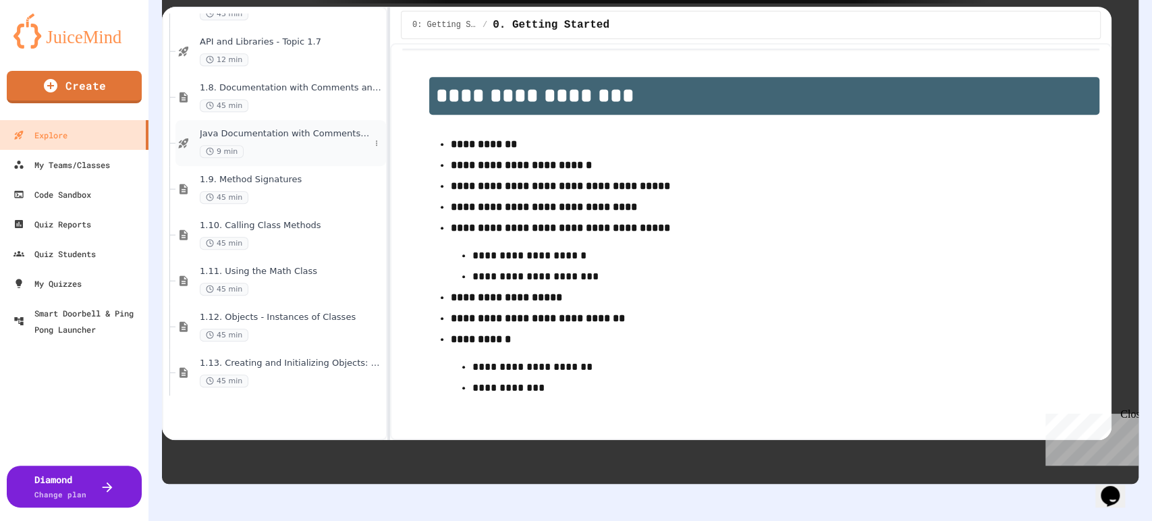
scroll to position [599, 0]
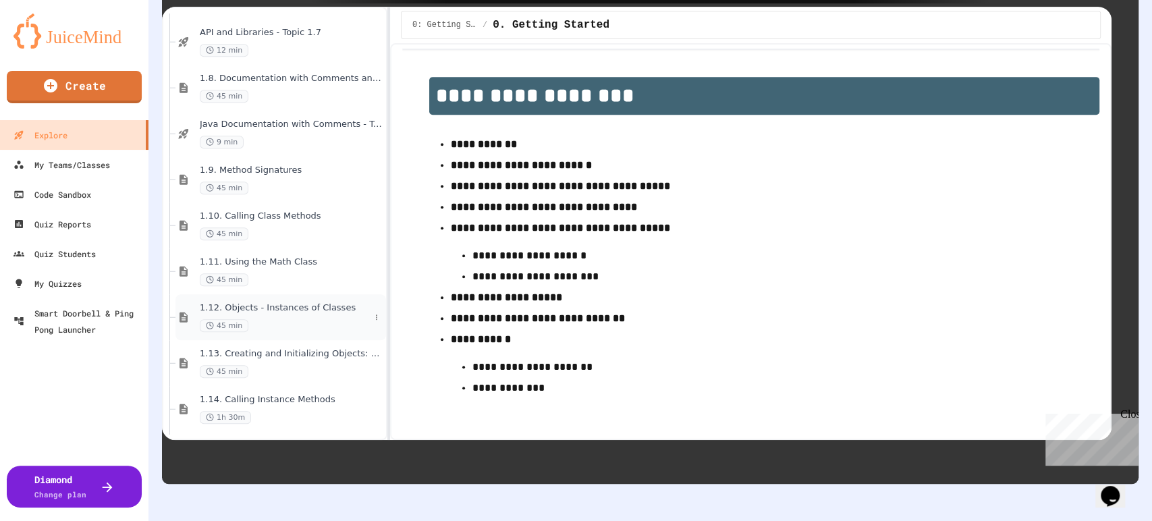
click at [313, 310] on span "1.12. Objects - Instances of Classes" at bounding box center [285, 307] width 170 height 11
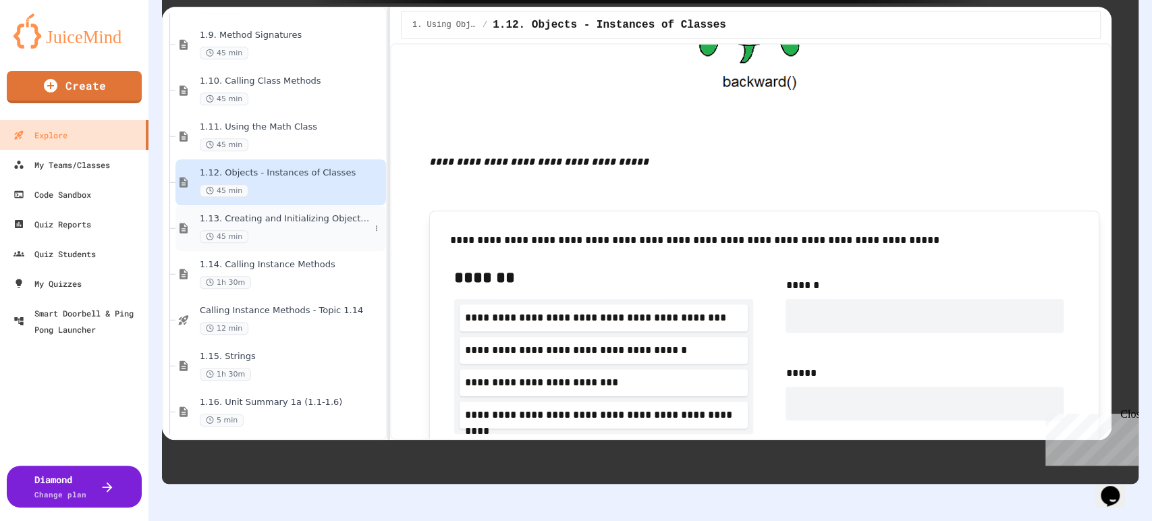
scroll to position [750, 0]
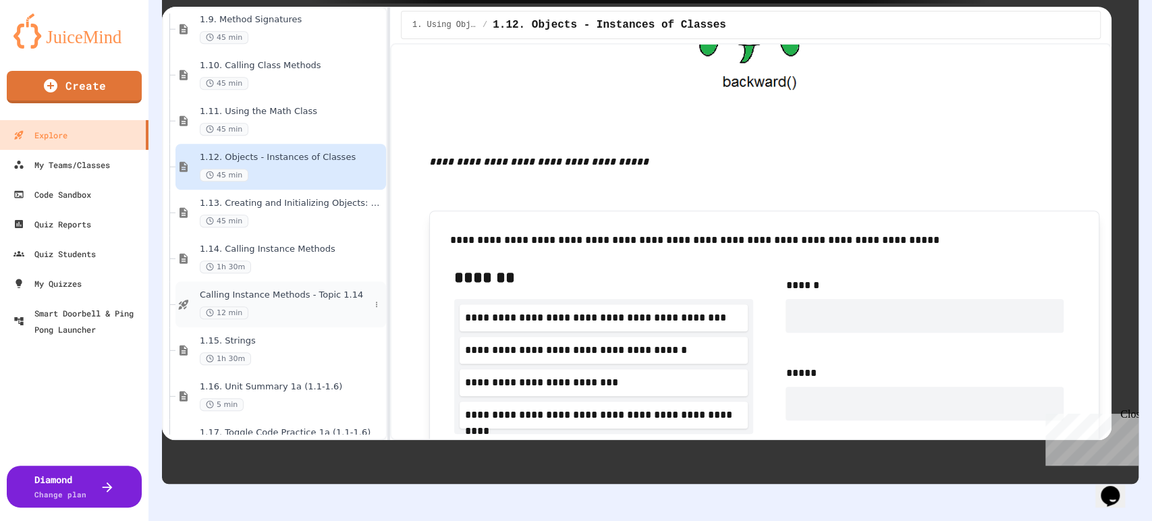
click at [297, 302] on div "Calling Instance Methods - Topic 1.14 12 min" at bounding box center [285, 305] width 170 height 30
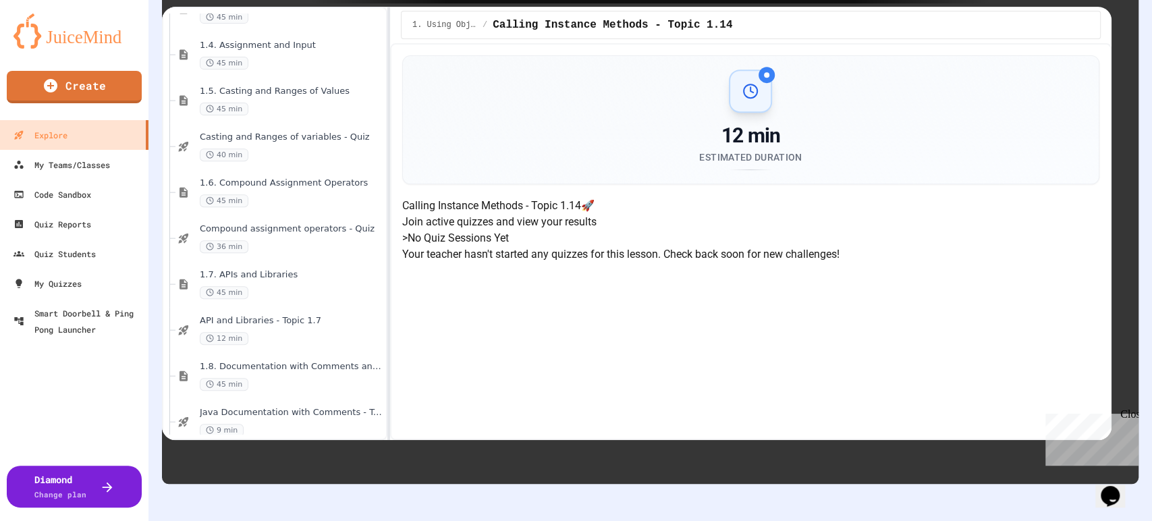
scroll to position [0, 0]
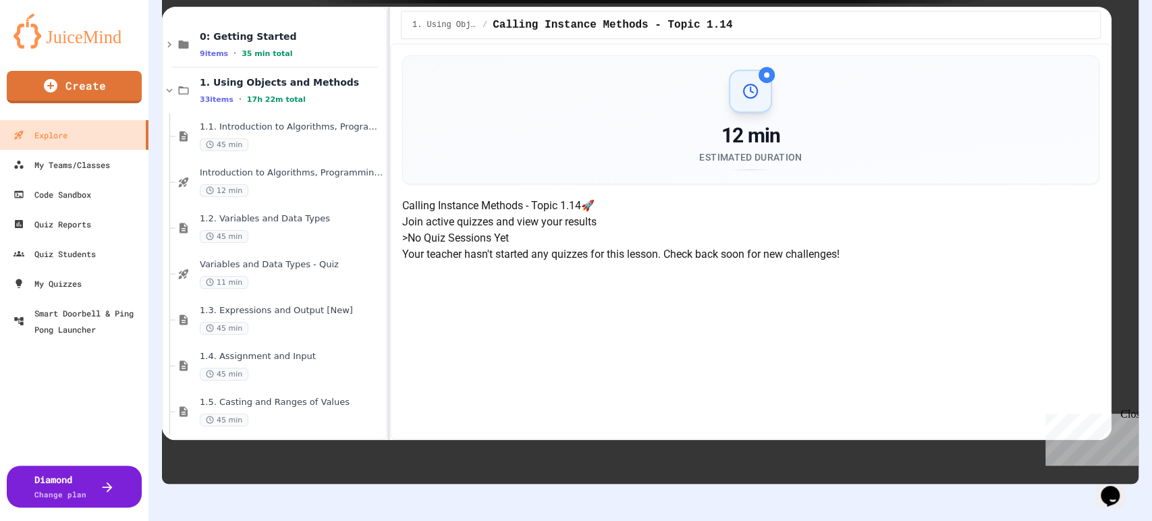
click at [1106, 26] on div "course Preview Assign to Class 0: Getting Started 9 items • 35 min total 1. Usi…" at bounding box center [650, 223] width 977 height 521
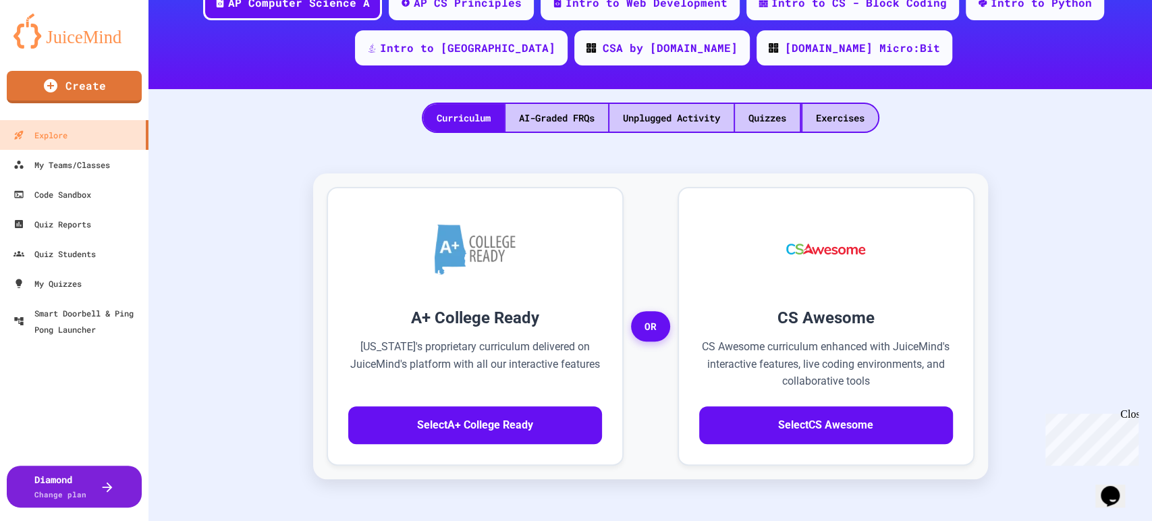
scroll to position [75, 0]
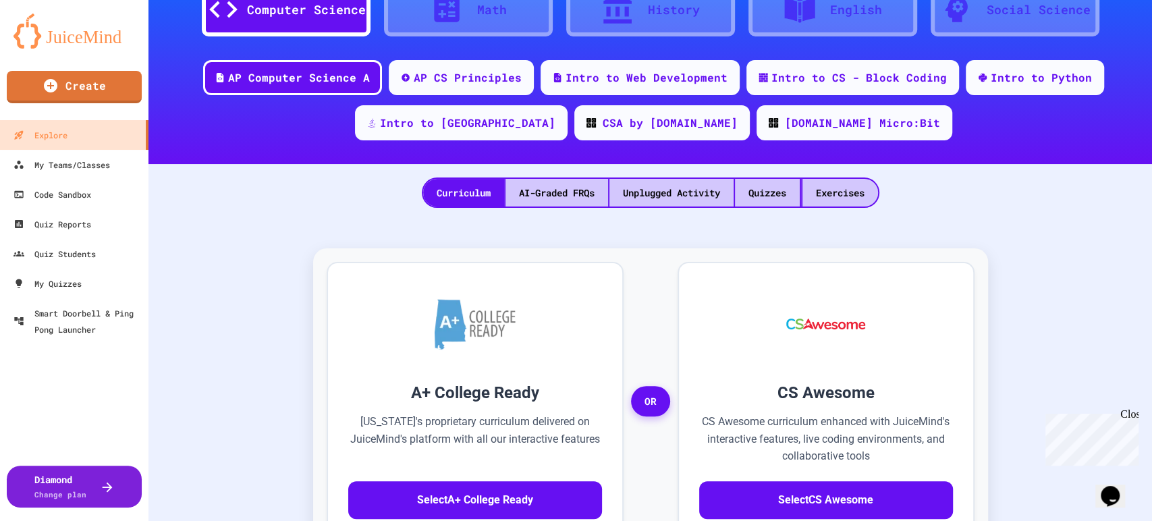
click at [783, 207] on div "Curriculum AI-Graded FRQs Unplugged Activity Quizzes Exercises" at bounding box center [651, 193] width 458 height 30
